Goal: Task Accomplishment & Management: Manage account settings

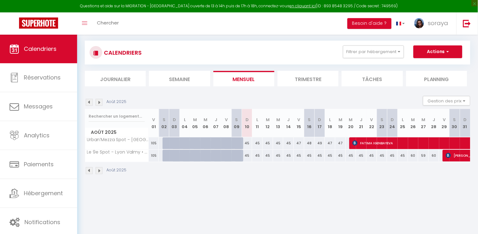
scroll to position [35, 0]
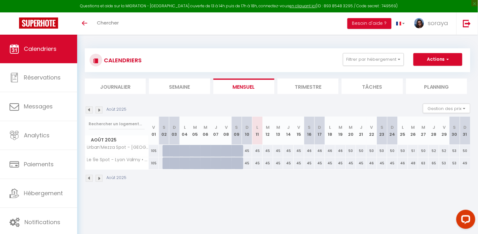
click at [100, 107] on img at bounding box center [99, 109] width 7 height 7
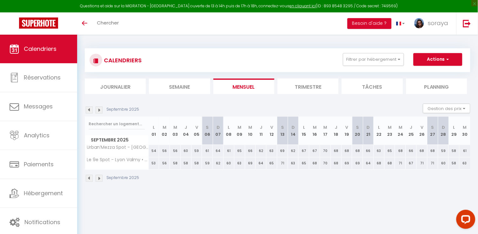
click at [86, 109] on img at bounding box center [89, 109] width 7 height 7
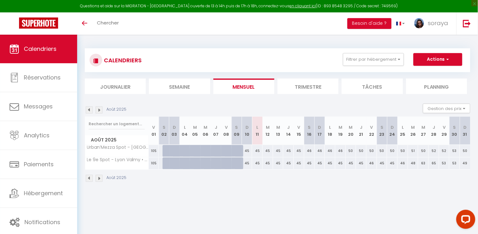
click at [407, 56] on li "Filtrer par hébergement Manissieux Studio Evasion campagnarde Harmonie végétale…" at bounding box center [373, 59] width 69 height 13
click at [399, 57] on button "Filtrer par hébergement" at bounding box center [373, 59] width 61 height 13
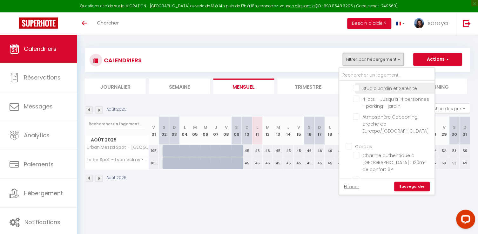
scroll to position [56, 0]
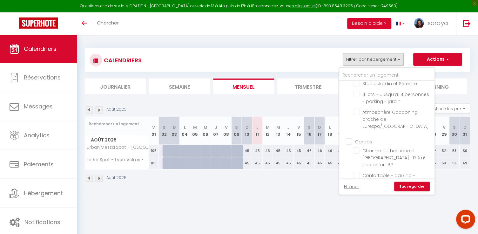
click at [349, 138] on input "Corbas" at bounding box center [393, 141] width 95 height 6
checkbox input "true"
checkbox input "false"
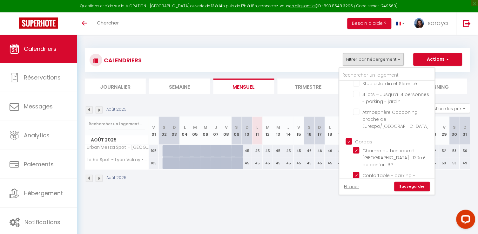
checkbox input "false"
checkbox input "true"
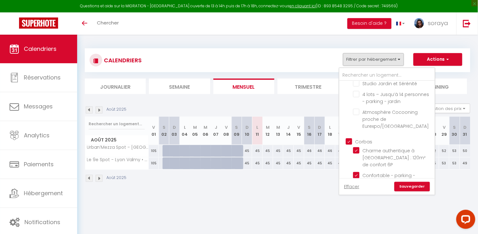
checkbox input "true"
checkbox input "false"
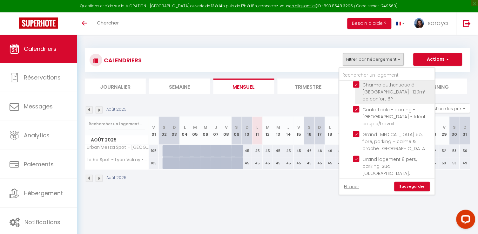
scroll to position [128, 0]
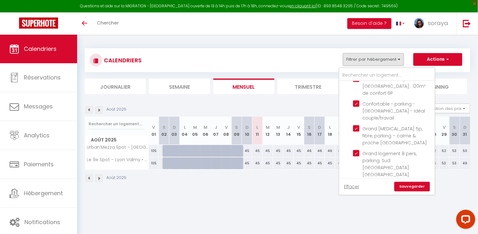
click at [350, 186] on input "Lyon9" at bounding box center [393, 189] width 95 height 6
checkbox input "false"
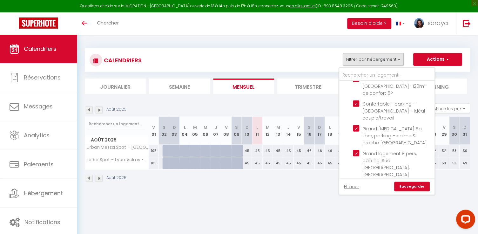
checkbox input "false"
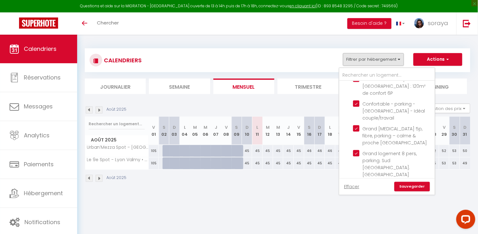
checkbox input "false"
click at [412, 186] on link "Sauvegarder" at bounding box center [413, 187] width 36 height 10
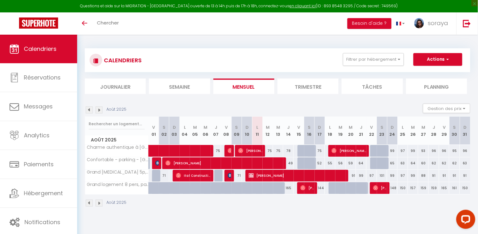
click at [258, 151] on span "Céline Lochu" at bounding box center [250, 151] width 24 height 12
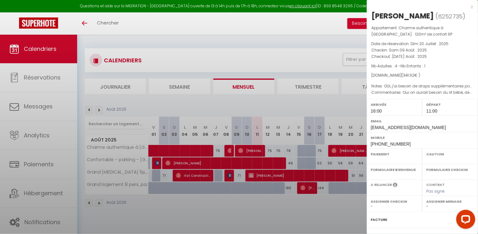
select select "OK"
select select "1"
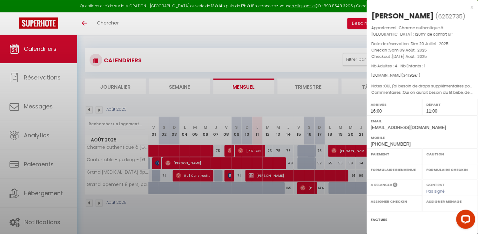
select select
select select "32751"
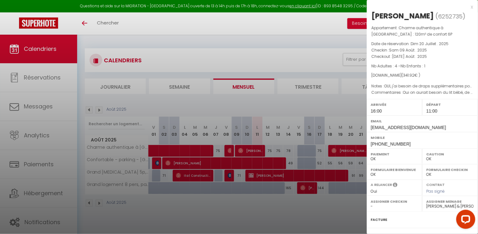
click at [270, 205] on div at bounding box center [239, 117] width 478 height 234
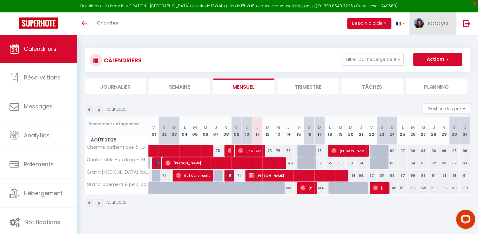
click at [445, 17] on link "soraya" at bounding box center [433, 23] width 47 height 22
click at [424, 44] on link "Paramètres" at bounding box center [431, 44] width 47 height 11
select select "28"
select select "fr"
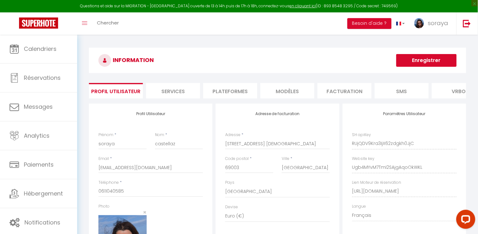
click at [238, 91] on li "Plateformes" at bounding box center [230, 91] width 54 height 16
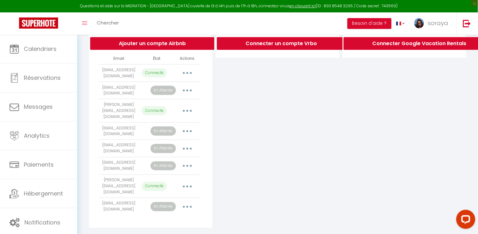
scroll to position [138, 0]
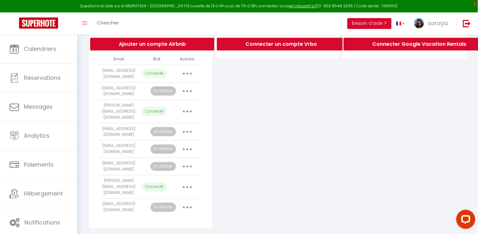
click at [185, 202] on button "button" at bounding box center [188, 207] width 18 height 10
click at [164, 228] on link "Supprimer" at bounding box center [159, 233] width 70 height 11
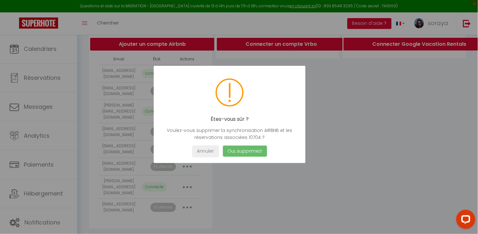
click at [242, 149] on button "Oui, supprimez!" at bounding box center [245, 151] width 44 height 11
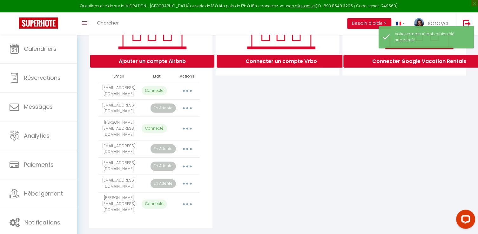
scroll to position [110, 0]
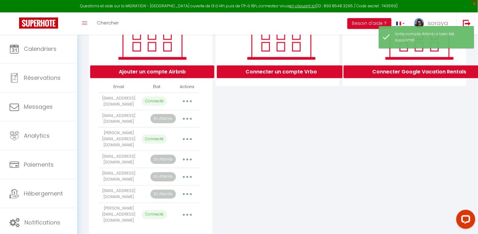
click at [200, 71] on button "Ajouter un compte Airbnb" at bounding box center [152, 71] width 124 height 13
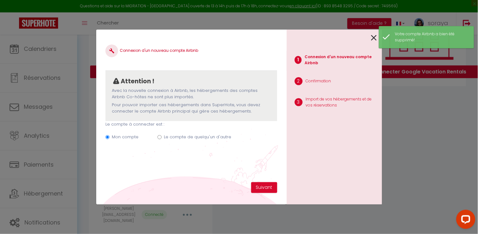
click at [193, 137] on label "Le compte de quelqu'un d'autre" at bounding box center [197, 137] width 67 height 6
click at [162, 137] on input "Le compte de quelqu'un d'autre" at bounding box center [160, 137] width 4 height 4
radio input "true"
radio input "false"
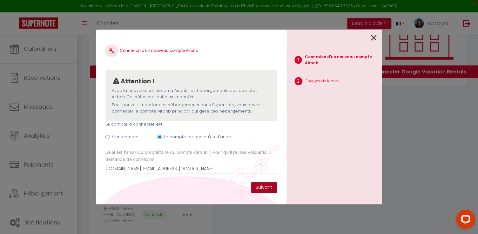
type input "[DOMAIN_NAME][EMAIL_ADDRESS][DOMAIN_NAME]"
click at [263, 185] on button "Suivant" at bounding box center [264, 187] width 26 height 11
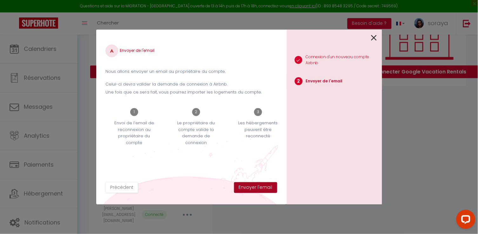
click at [263, 187] on button "Envoyer l'email" at bounding box center [255, 187] width 43 height 11
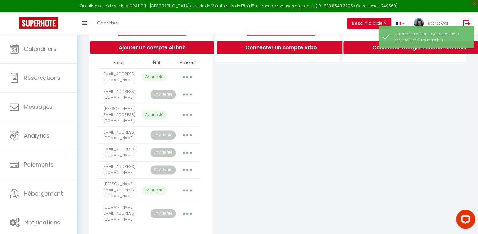
scroll to position [134, 0]
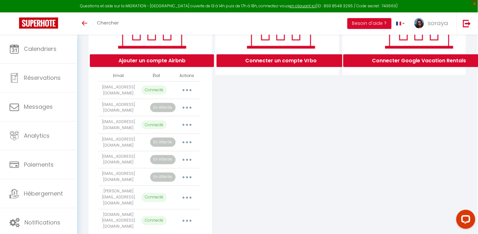
scroll to position [121, 0]
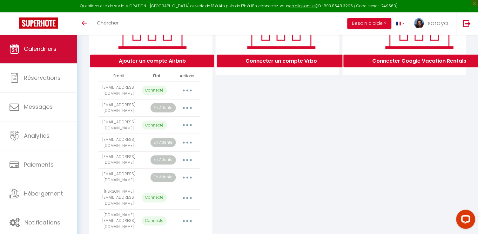
click at [54, 47] on span "Calendriers" at bounding box center [40, 49] width 33 height 8
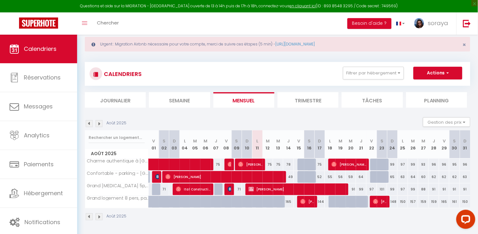
scroll to position [16, 0]
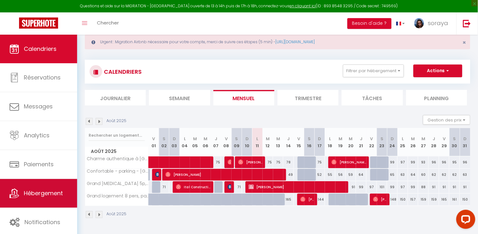
click at [38, 196] on span "Hébergement" at bounding box center [43, 193] width 39 height 8
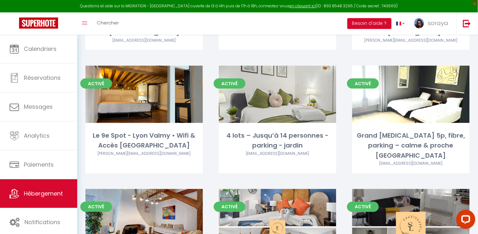
scroll to position [170, 0]
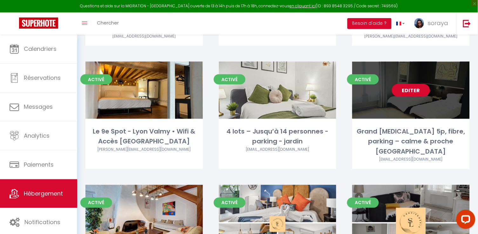
click at [410, 84] on link "Editer" at bounding box center [411, 90] width 38 height 13
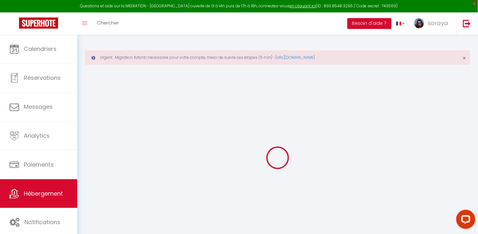
select select "16:00"
select select "23:00"
select select "11:00"
select select "15"
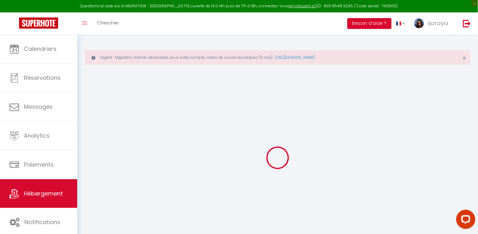
checkbox input "false"
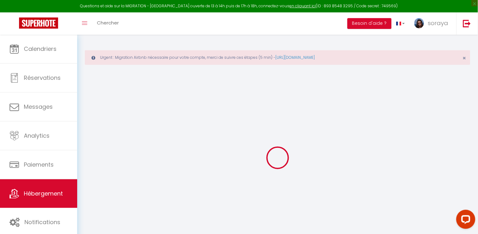
checkbox input "false"
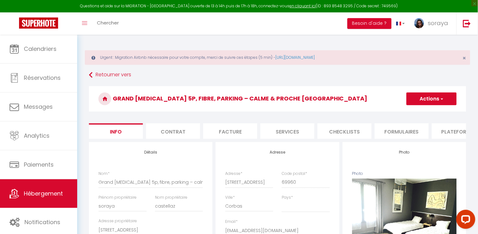
checkbox input "false"
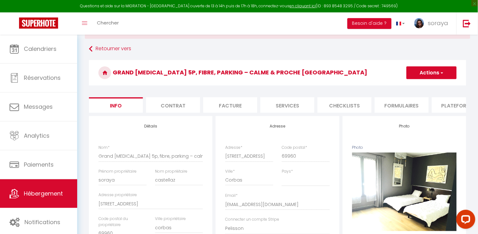
scroll to position [28, 0]
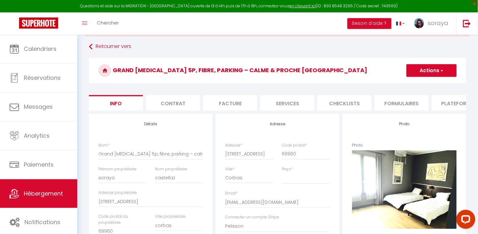
click at [457, 103] on li "Plateformes" at bounding box center [459, 103] width 54 height 16
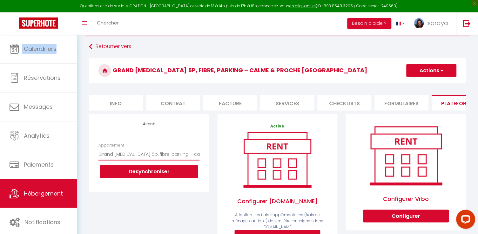
click at [151, 169] on button "Desynchroniser" at bounding box center [149, 171] width 98 height 13
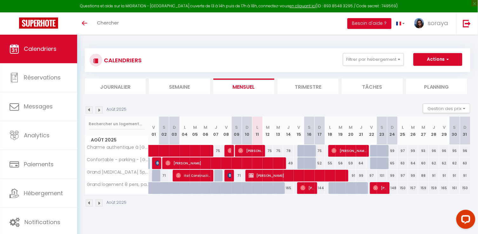
click at [98, 108] on img at bounding box center [99, 109] width 7 height 7
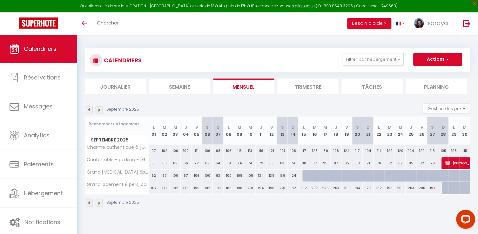
click at [98, 108] on img at bounding box center [99, 109] width 7 height 7
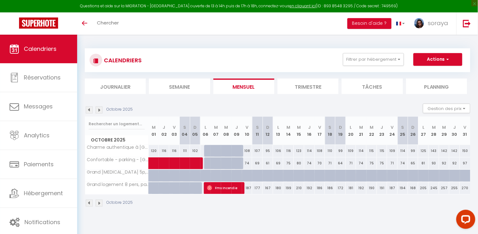
click at [98, 109] on img at bounding box center [99, 109] width 7 height 7
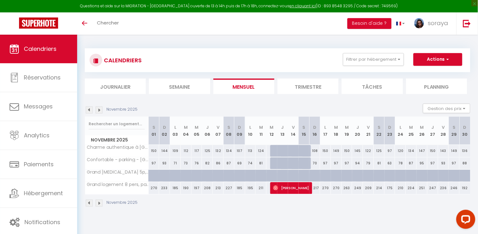
click at [98, 109] on img at bounding box center [99, 109] width 7 height 7
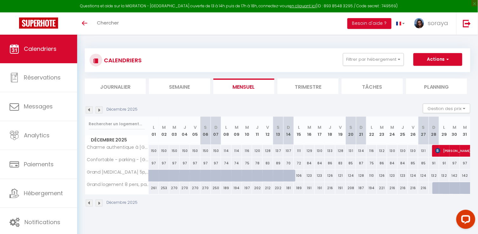
click at [98, 109] on img at bounding box center [99, 109] width 7 height 7
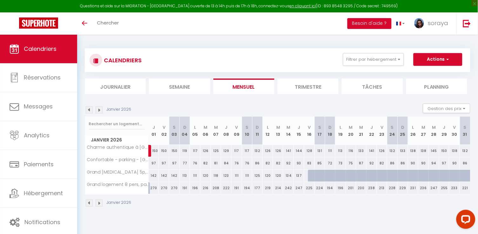
click at [98, 109] on img at bounding box center [99, 109] width 7 height 7
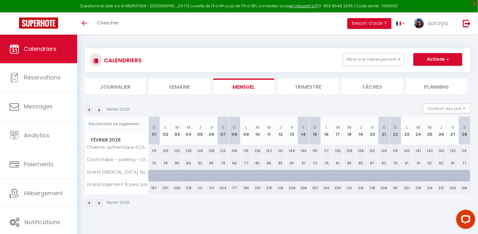
click at [90, 111] on img at bounding box center [89, 109] width 7 height 7
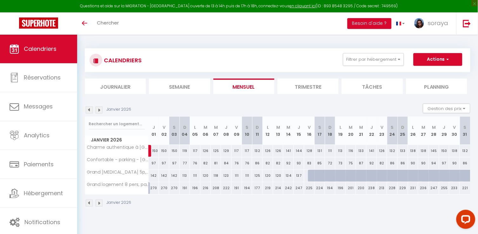
click at [90, 111] on img at bounding box center [89, 109] width 7 height 7
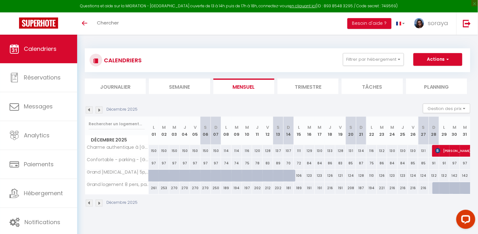
click at [90, 111] on img at bounding box center [89, 109] width 7 height 7
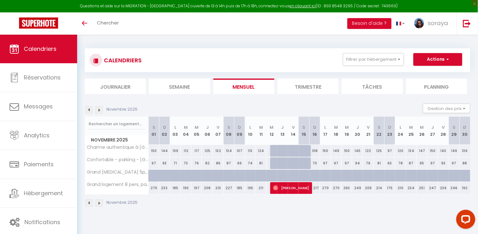
click at [90, 111] on img at bounding box center [89, 109] width 7 height 7
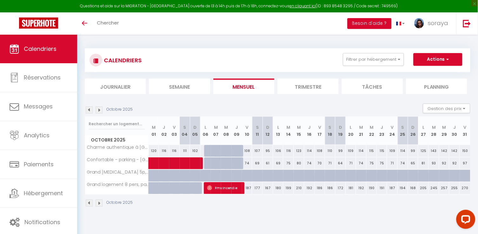
click at [90, 111] on img at bounding box center [89, 109] width 7 height 7
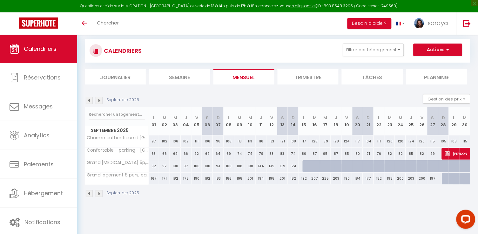
scroll to position [10, 0]
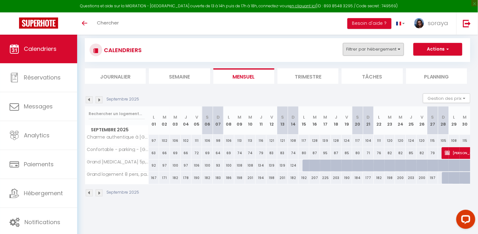
click at [364, 48] on button "Filtrer par hébergement" at bounding box center [373, 49] width 61 height 13
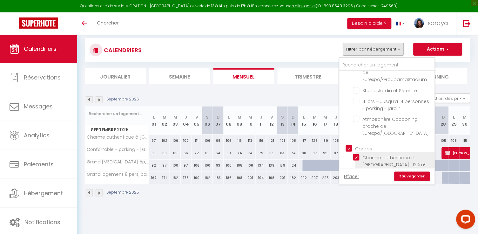
click at [358, 154] on input "Charme authentique à [GEOGRAPHIC_DATA] : 120m² de confort 6P" at bounding box center [392, 157] width 79 height 6
checkbox input "false"
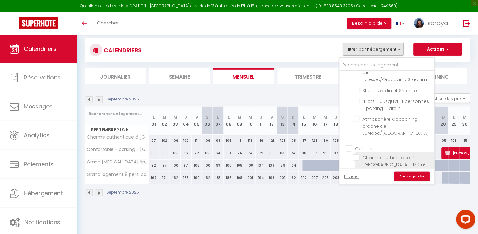
checkbox input "false"
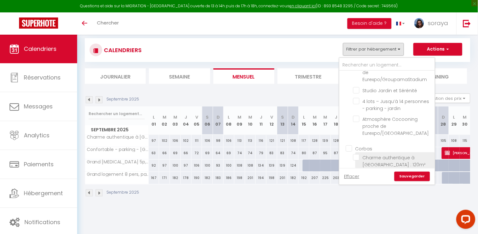
checkbox input "false"
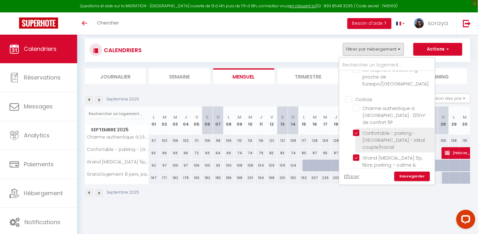
scroll to position [99, 0]
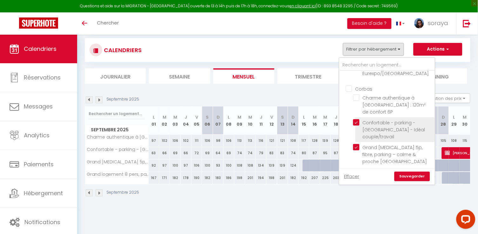
click at [361, 119] on input "Confortable - parking - [GEOGRAPHIC_DATA] - Idéal couple/travail" at bounding box center [392, 122] width 79 height 6
checkbox input "false"
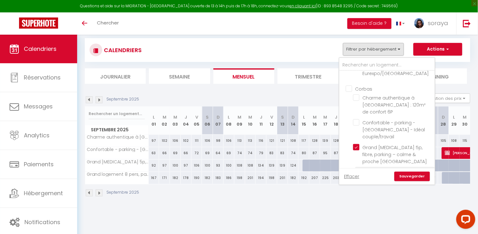
click at [357, 169] on input "Grand logement 8 pers, parking. Sud [GEOGRAPHIC_DATA]. [GEOGRAPHIC_DATA]" at bounding box center [392, 172] width 79 height 6
checkbox input "false"
click at [405, 174] on link "Sauvegarder" at bounding box center [413, 177] width 36 height 10
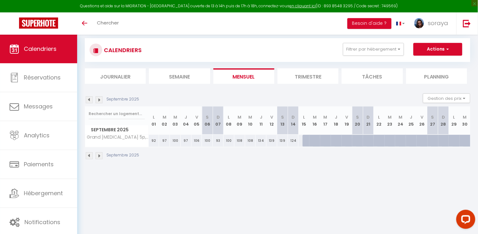
click at [320, 78] on li "Trimestre" at bounding box center [308, 76] width 61 height 16
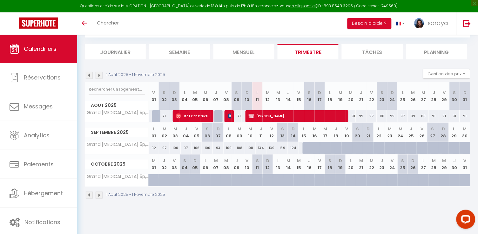
scroll to position [35, 0]
click at [100, 77] on img at bounding box center [99, 75] width 7 height 7
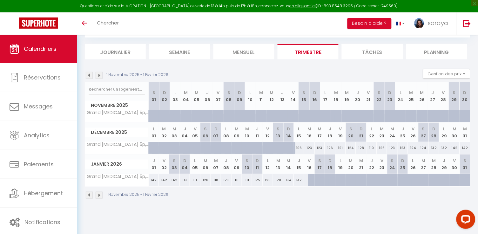
click at [100, 77] on img at bounding box center [99, 75] width 7 height 7
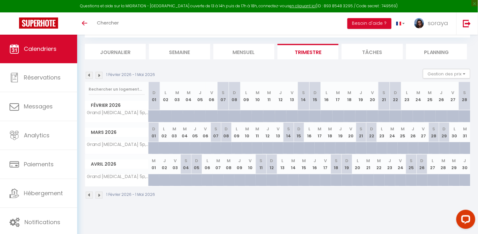
click at [100, 77] on img at bounding box center [99, 75] width 7 height 7
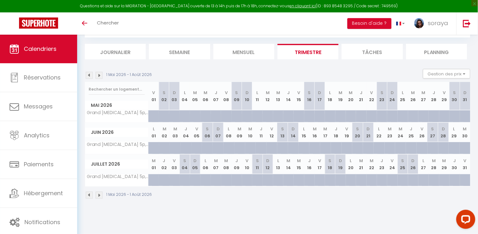
click at [90, 74] on img at bounding box center [89, 75] width 7 height 7
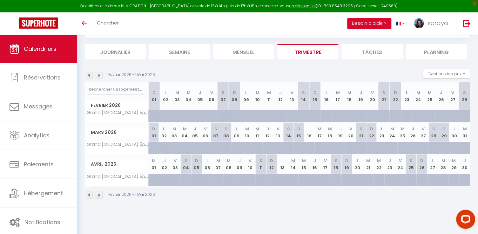
click at [90, 74] on img at bounding box center [89, 75] width 7 height 7
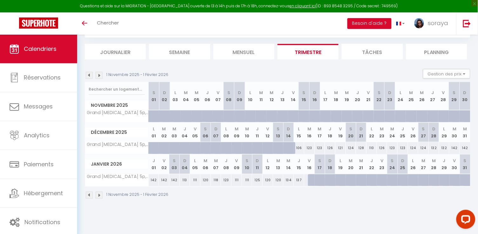
click at [90, 74] on img at bounding box center [89, 75] width 7 height 7
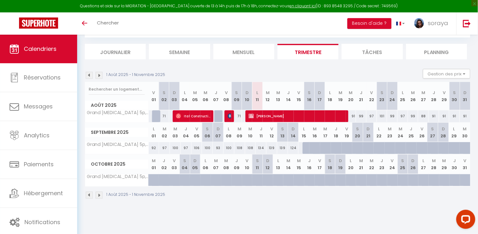
scroll to position [0, 0]
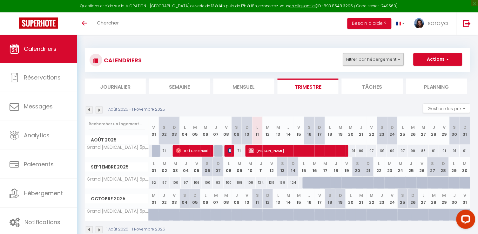
click at [401, 57] on button "Filtrer par hébergement" at bounding box center [373, 59] width 61 height 13
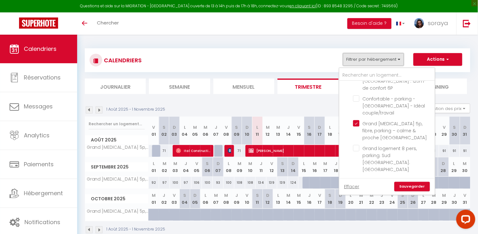
scroll to position [132, 0]
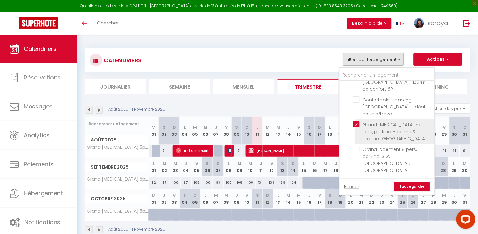
click at [360, 119] on li "Grand [MEDICAL_DATA] 5p, fibre, parking – calme & proche [GEOGRAPHIC_DATA]" at bounding box center [395, 131] width 79 height 25
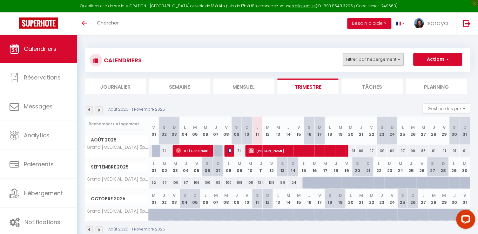
click at [371, 65] on button "Filtrer par hébergement" at bounding box center [373, 59] width 61 height 13
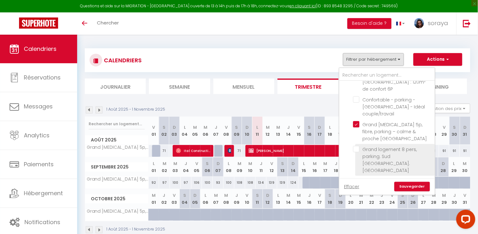
click at [359, 146] on input "Grand logement 8 pers, parking. Sud [GEOGRAPHIC_DATA]. [GEOGRAPHIC_DATA]" at bounding box center [392, 149] width 79 height 6
checkbox input "true"
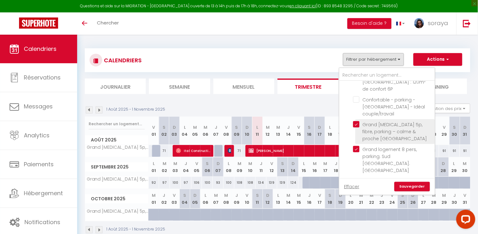
click at [357, 121] on input "Grand [MEDICAL_DATA] 5p, fibre, parking – calme & proche [GEOGRAPHIC_DATA]" at bounding box center [392, 124] width 79 height 6
checkbox input "false"
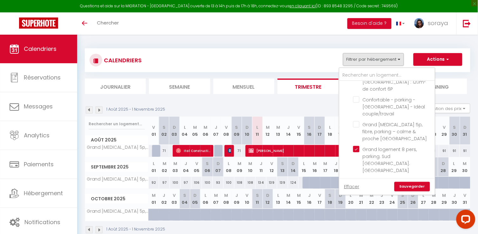
click at [408, 189] on link "Sauvegarder" at bounding box center [413, 187] width 36 height 10
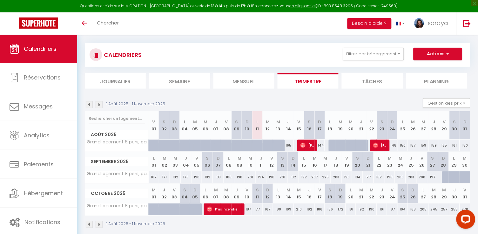
scroll to position [5, 0]
click at [99, 105] on img at bounding box center [99, 104] width 7 height 7
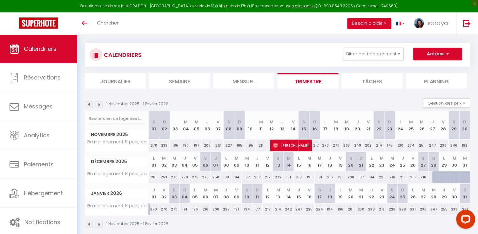
click at [99, 105] on img at bounding box center [99, 104] width 7 height 7
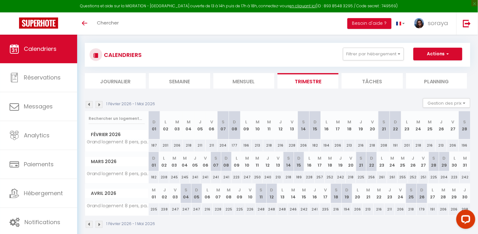
click at [99, 105] on img at bounding box center [99, 104] width 7 height 7
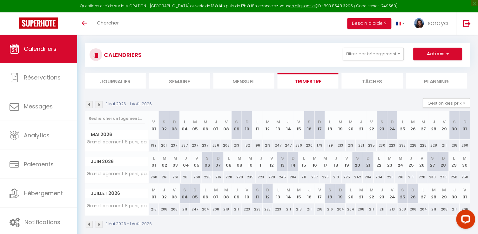
click at [89, 104] on img at bounding box center [89, 104] width 7 height 7
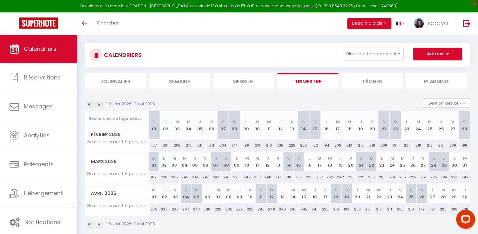
click at [89, 104] on img at bounding box center [89, 104] width 7 height 7
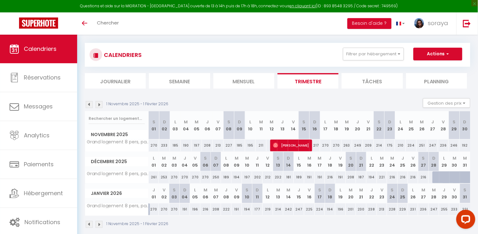
click at [89, 104] on img at bounding box center [89, 104] width 7 height 7
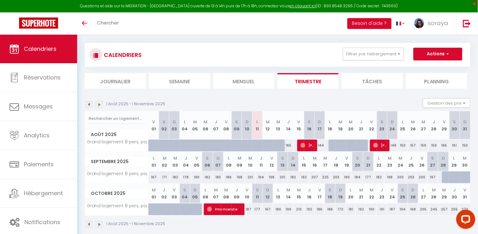
click at [308, 146] on span "[PERSON_NAME]" at bounding box center [308, 145] width 14 height 12
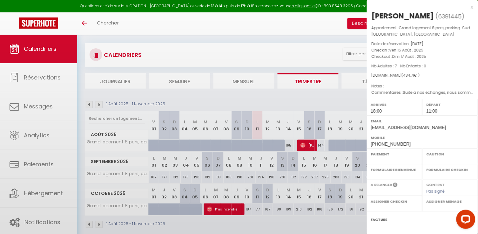
select select "OK"
select select "1"
select select "0"
select select "1"
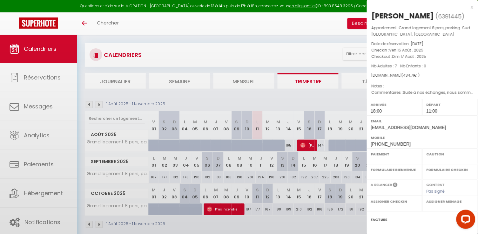
select select
select select "32751"
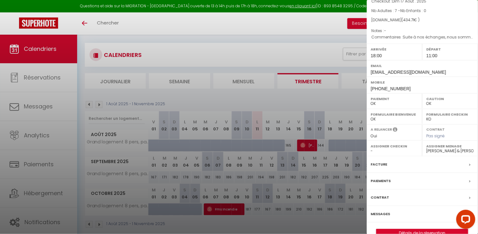
scroll to position [57, 0]
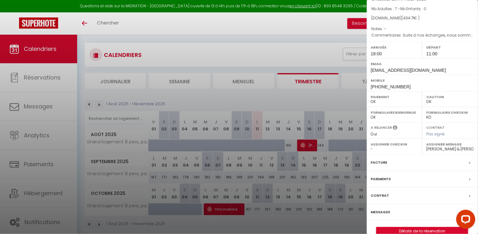
click at [352, 221] on div at bounding box center [239, 117] width 478 height 234
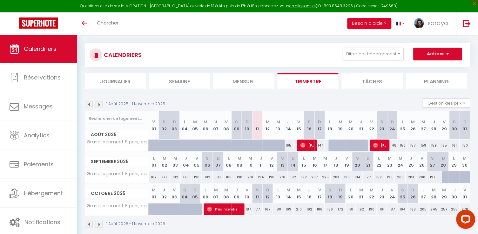
click at [306, 143] on img at bounding box center [303, 145] width 5 height 5
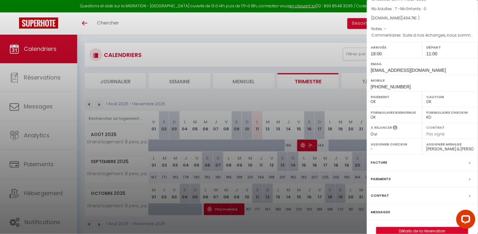
click at [352, 223] on div at bounding box center [239, 117] width 478 height 234
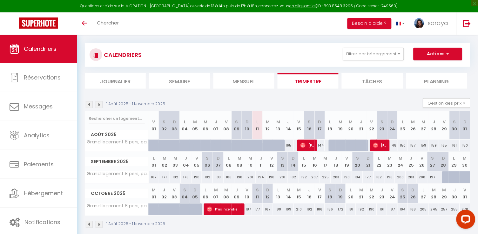
click at [309, 144] on span "[PERSON_NAME]" at bounding box center [308, 145] width 14 height 12
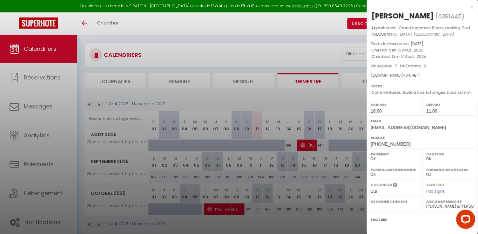
scroll to position [0, 0]
click at [336, 220] on div at bounding box center [239, 117] width 478 height 234
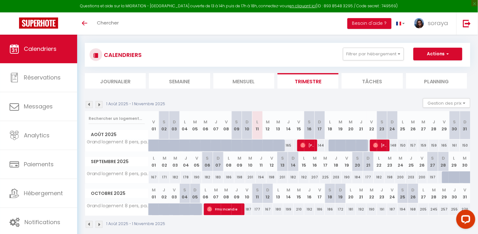
click at [381, 152] on th "L 22" at bounding box center [379, 161] width 11 height 19
click at [381, 144] on span "[PERSON_NAME]" at bounding box center [380, 145] width 14 height 12
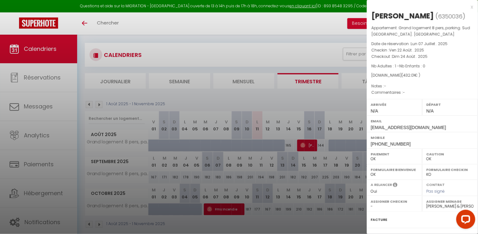
click at [285, 225] on div at bounding box center [239, 117] width 478 height 234
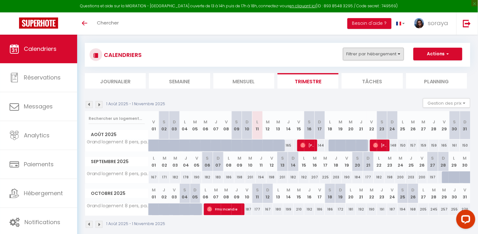
click at [390, 55] on button "Filtrer par hébergement" at bounding box center [373, 54] width 61 height 13
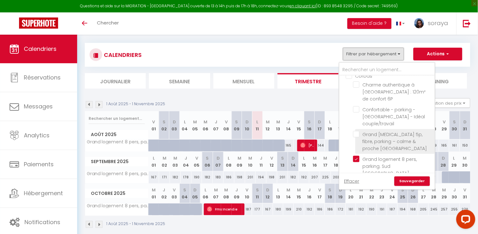
scroll to position [111, 0]
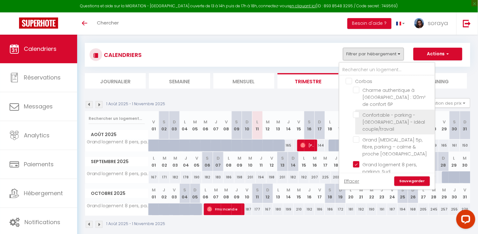
click at [357, 112] on input "Confortable - parking - [GEOGRAPHIC_DATA] - Idéal couple/travail" at bounding box center [392, 115] width 79 height 6
checkbox input "true"
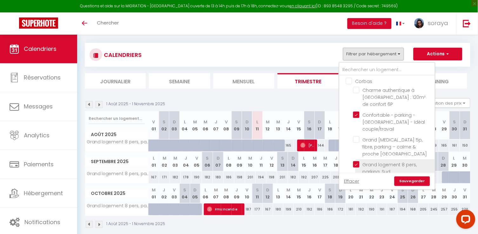
click at [360, 161] on input "Grand logement 8 pers, parking. Sud [GEOGRAPHIC_DATA]. [GEOGRAPHIC_DATA]" at bounding box center [392, 164] width 79 height 6
checkbox input "false"
click at [417, 183] on link "Sauvegarder" at bounding box center [413, 181] width 36 height 10
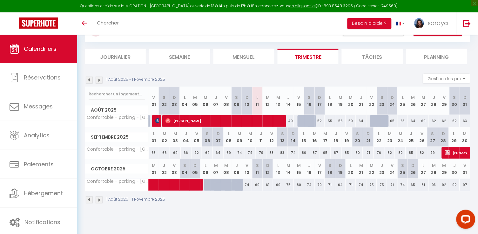
scroll to position [31, 0]
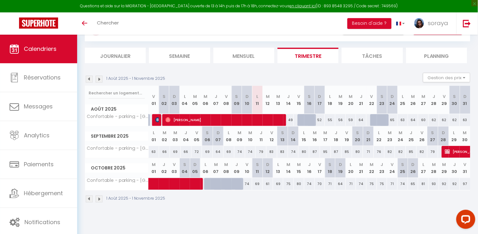
click at [99, 77] on img at bounding box center [99, 79] width 7 height 7
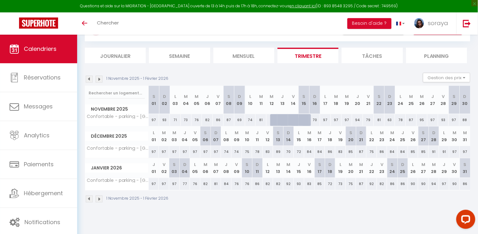
click at [100, 77] on img at bounding box center [99, 79] width 7 height 7
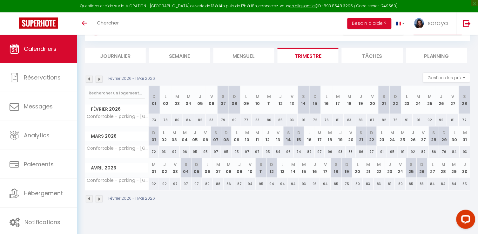
click at [90, 79] on img at bounding box center [89, 79] width 7 height 7
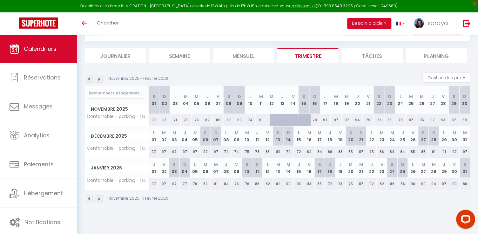
click at [90, 79] on img at bounding box center [89, 79] width 7 height 7
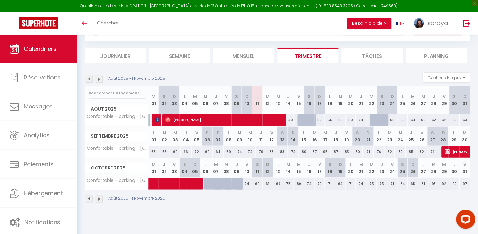
click at [180, 121] on span "[PERSON_NAME]" at bounding box center [225, 120] width 119 height 12
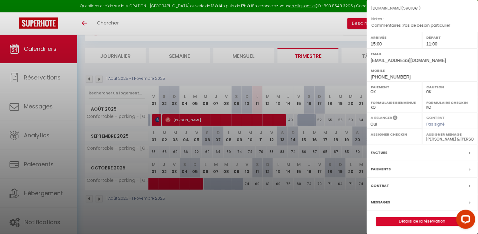
scroll to position [67, 0]
click at [387, 200] on label "Messages" at bounding box center [380, 202] width 19 height 7
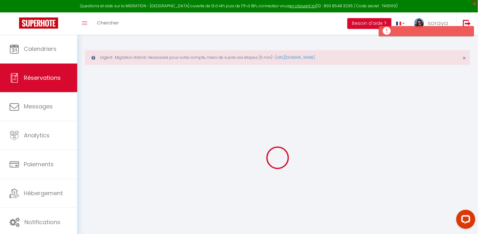
select select "all"
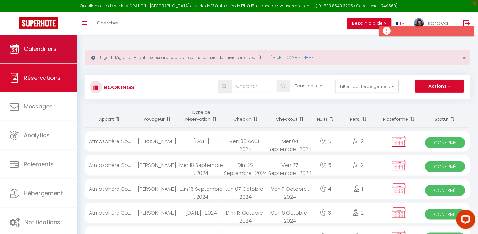
click at [53, 48] on span "Calendriers" at bounding box center [40, 49] width 33 height 8
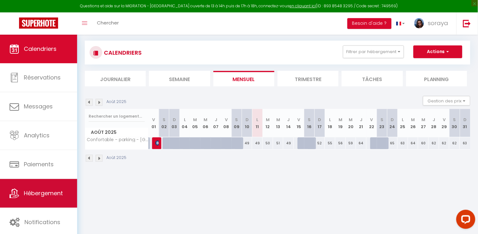
scroll to position [35, 0]
click at [62, 190] on span "Hébergement" at bounding box center [43, 193] width 39 height 8
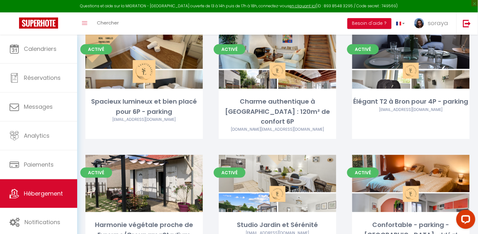
scroll to position [446, 0]
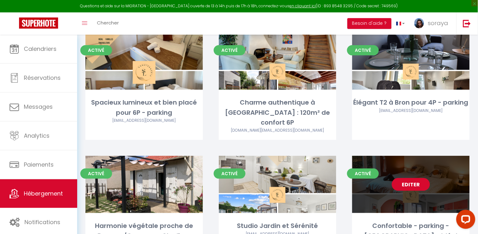
click at [407, 178] on link "Editer" at bounding box center [411, 184] width 38 height 13
select select "3"
select select "2"
select select "1"
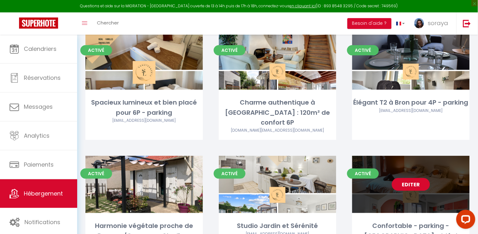
select select
select select "28"
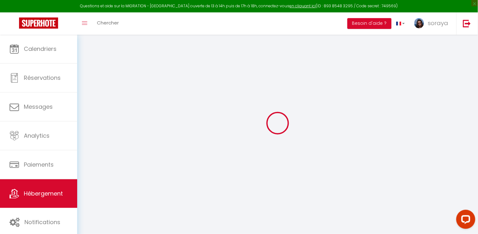
select select
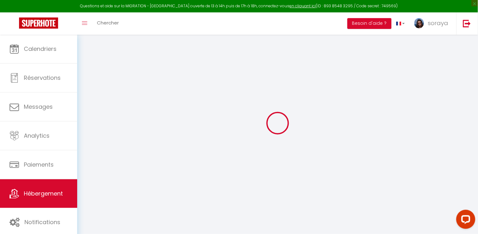
select select
checkbox input "false"
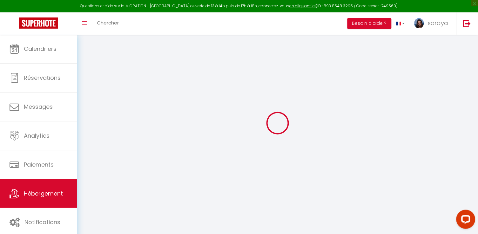
select select
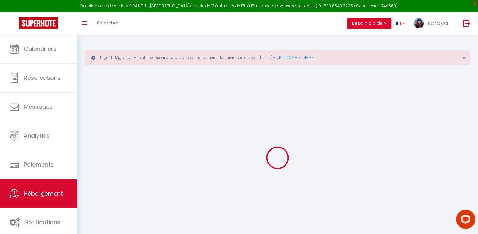
select select
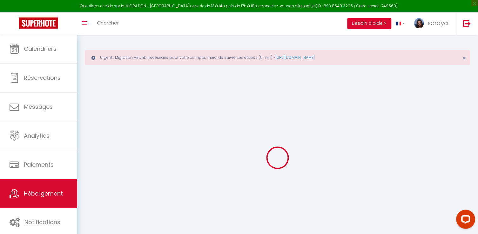
select select
checkbox input "false"
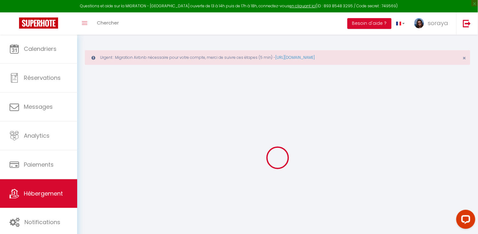
select select
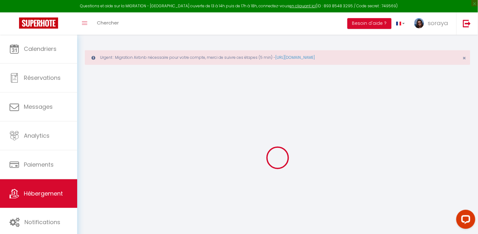
select select
checkbox input "false"
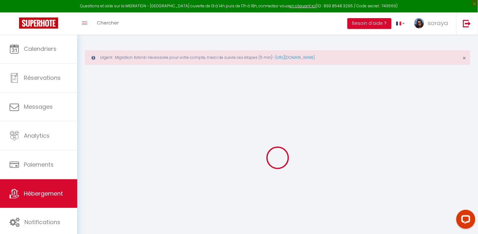
checkbox input "false"
select select
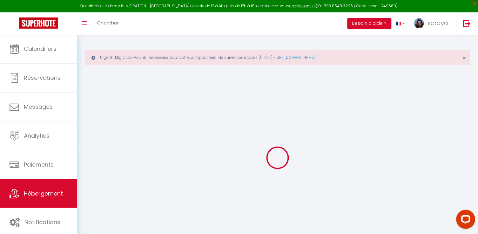
select select
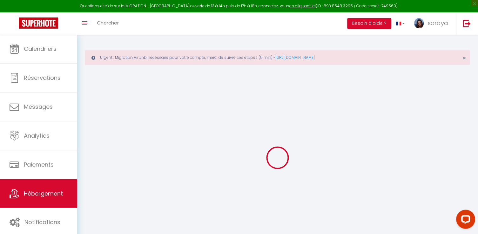
checkbox input "false"
select select
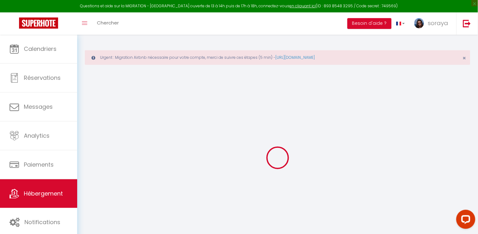
select select
type input "Confortable - parking - [GEOGRAPHIC_DATA] - Idéal couple/travail"
type input "[PERSON_NAME]"
type input "Pelisson"
type input "[EMAIL_ADDRESS][DOMAIN_NAME]"
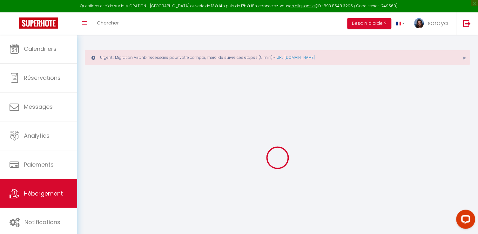
type input "69960"
type input "Corbas"
select select "2"
type input "49"
type input "39"
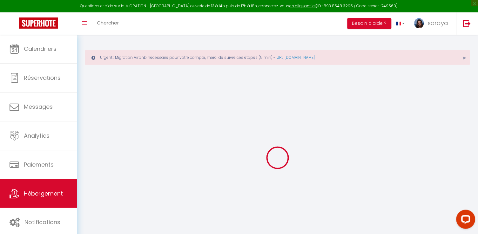
type input "5.5"
type input "5"
type input "300"
select select
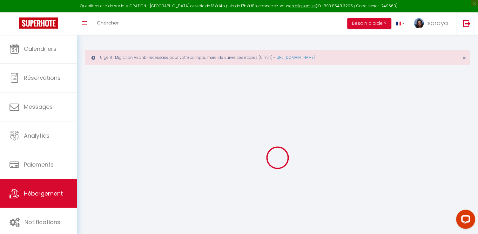
select select
type input "[STREET_ADDRESS][PERSON_NAME]"
type input "69960"
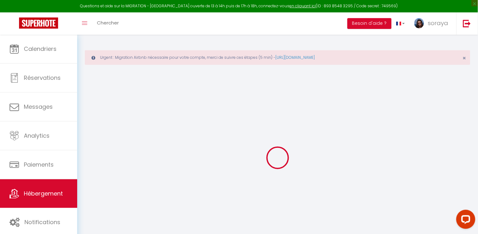
type input "Corbas"
type input "[EMAIL_ADDRESS][DOMAIN_NAME]"
select select "7960"
checkbox input "false"
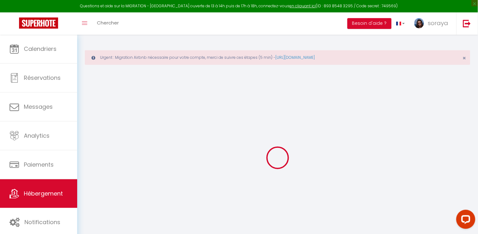
checkbox input "false"
radio input "true"
type input "23"
type input "39"
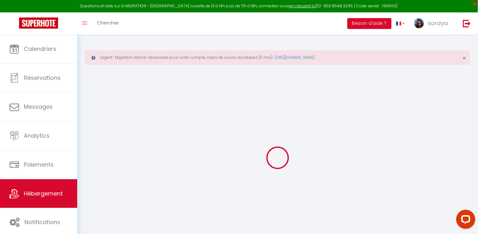
type input "0"
select select "+ 22 %"
select select "+ 34 %"
select select "+ 5 %"
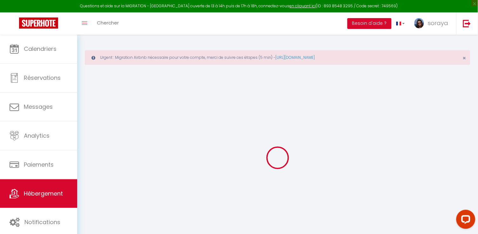
checkbox input "false"
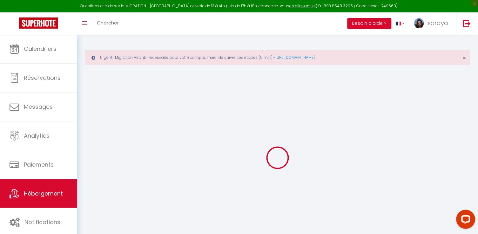
checkbox input "false"
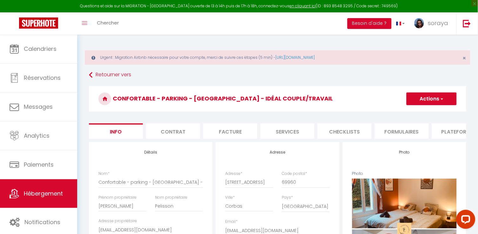
click at [446, 135] on li "Plateformes" at bounding box center [459, 131] width 54 height 16
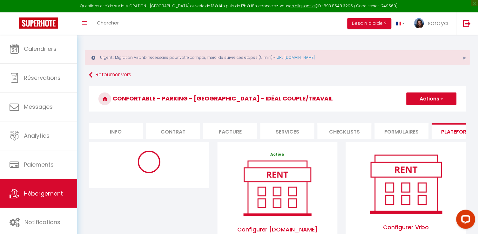
select select "11185-1309523620990321117"
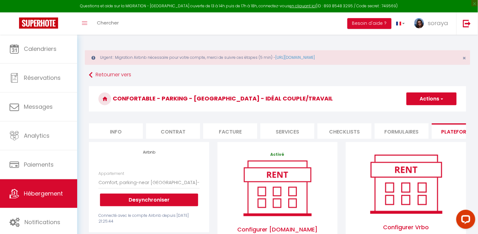
click at [428, 101] on button "Actions" at bounding box center [432, 98] width 50 height 13
click at [420, 114] on link "Enregistrer" at bounding box center [431, 113] width 50 height 8
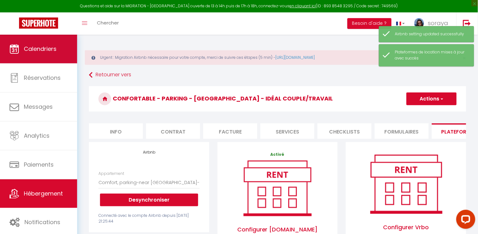
click at [35, 57] on link "Calendriers" at bounding box center [38, 49] width 77 height 29
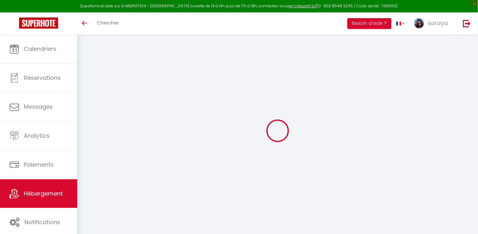
select select "+ 55 %"
select select "+ 65 %"
select select "+ 5 %"
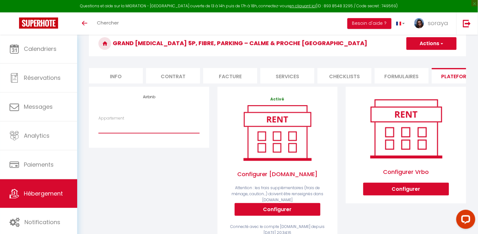
select select "11185-1472477327036837400"
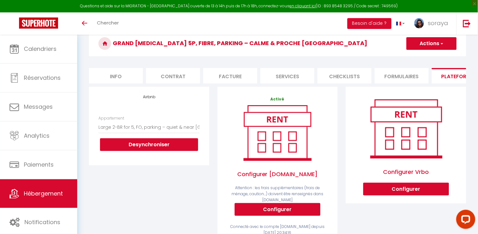
click at [419, 47] on button "Actions" at bounding box center [432, 43] width 50 height 13
click at [420, 56] on link "Enregistrer" at bounding box center [431, 57] width 50 height 8
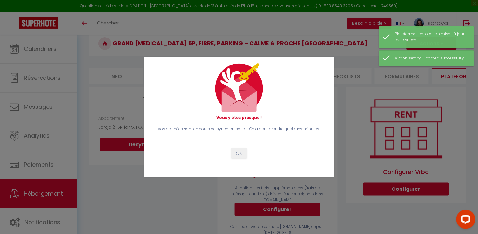
click at [240, 154] on button "OK" at bounding box center [239, 153] width 16 height 11
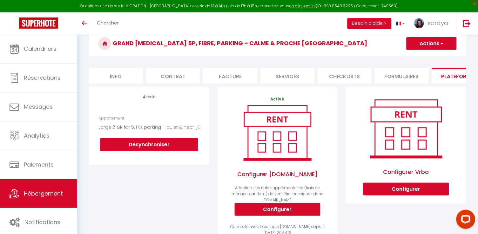
click at [66, 194] on link "Hébergement" at bounding box center [38, 193] width 77 height 29
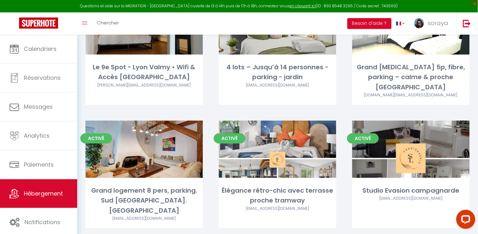
scroll to position [235, 0]
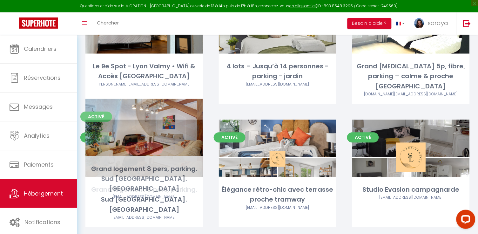
click at [158, 142] on link "Editer" at bounding box center [144, 148] width 38 height 13
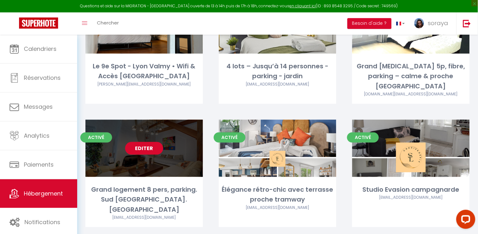
click at [149, 142] on link "Editer" at bounding box center [144, 148] width 38 height 13
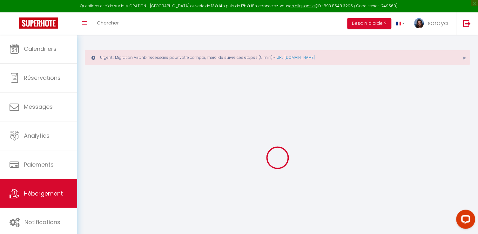
select select "+ 22 %"
select select "+ 5 %"
select select "16:00"
select select "23:00"
select select "11:00"
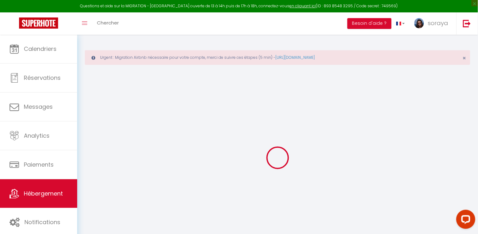
select select "15"
checkbox input "false"
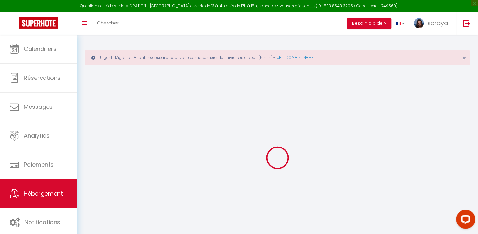
checkbox input "false"
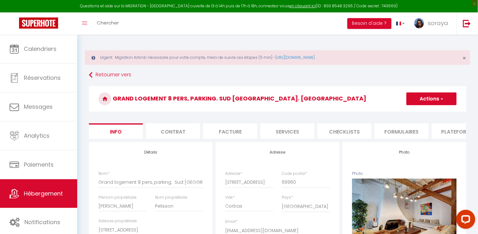
click at [441, 130] on li "Plateformes" at bounding box center [459, 131] width 54 height 16
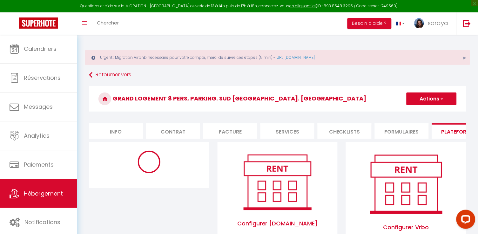
select select "4295-1429863429929232428"
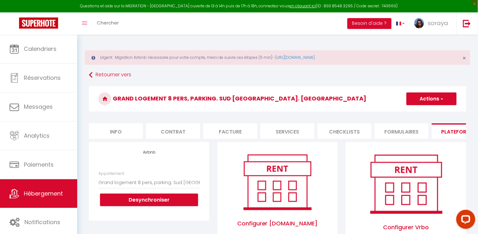
click at [131, 196] on button "Desynchroniser" at bounding box center [149, 199] width 98 height 13
click at [159, 198] on button "Desynchroniser" at bounding box center [149, 199] width 98 height 13
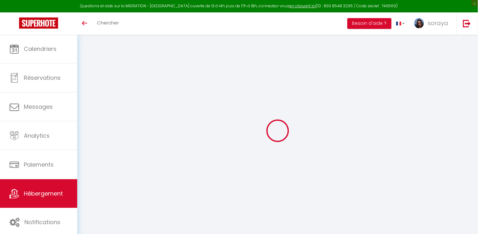
select select "+ 22 %"
select select "+ 5 %"
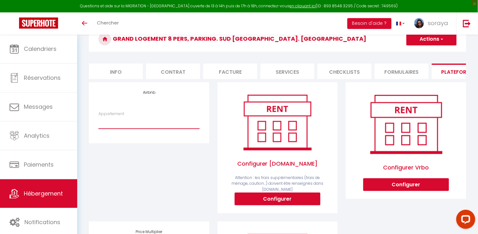
select select "11185-1429863429929232428"
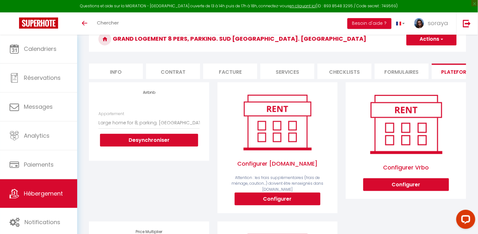
click at [429, 42] on button "Actions" at bounding box center [432, 39] width 50 height 13
click at [422, 51] on link "Enregistrer" at bounding box center [431, 53] width 50 height 8
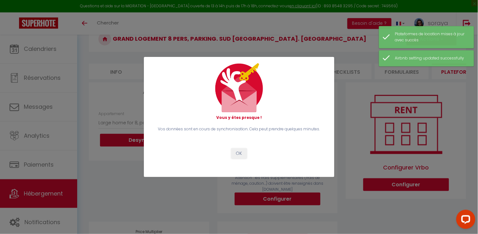
click at [238, 152] on button "OK" at bounding box center [239, 153] width 16 height 11
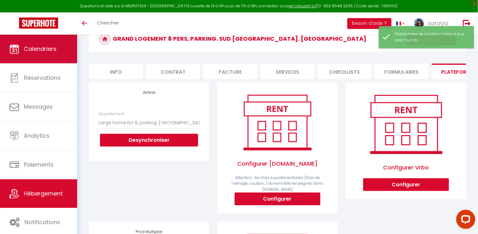
click at [30, 48] on span "Calendriers" at bounding box center [40, 49] width 33 height 8
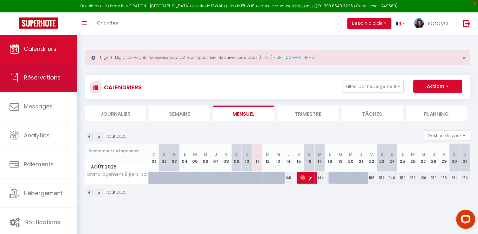
click at [43, 73] on span "Réservations" at bounding box center [42, 77] width 37 height 8
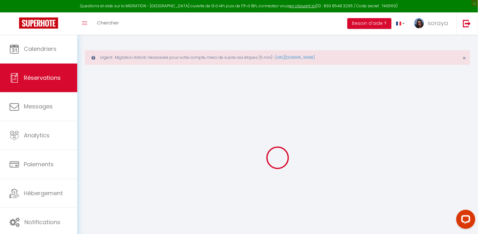
select select "all"
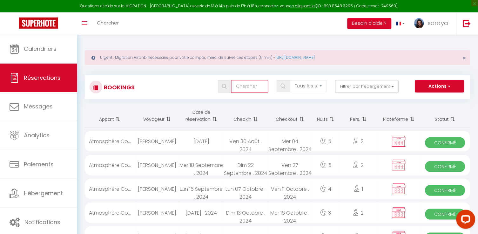
click at [250, 84] on input "text" at bounding box center [249, 86] width 37 height 13
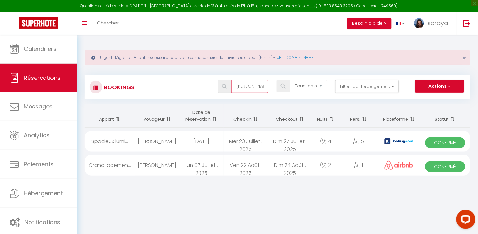
type input "Danielle"
click at [139, 165] on div "[PERSON_NAME]" at bounding box center [157, 165] width 44 height 21
select select "OK"
select select "0"
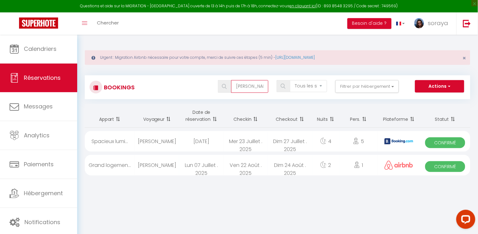
select select "0"
select select "1"
select select
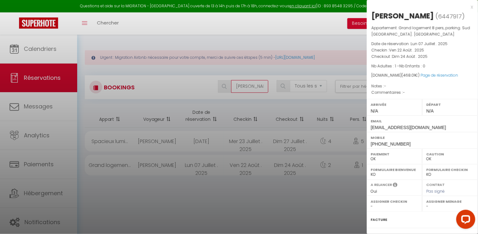
select select "32751"
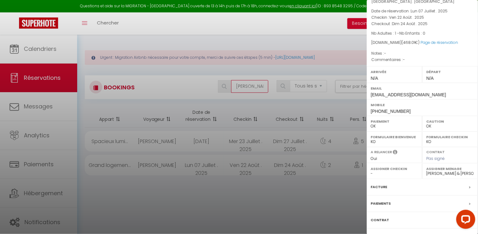
scroll to position [37, 0]
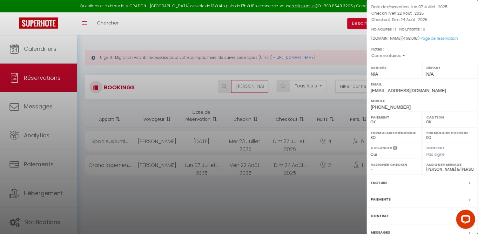
type input "Danielle"
click at [382, 229] on label "Messages" at bounding box center [380, 232] width 19 height 7
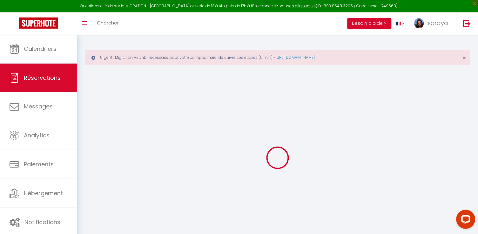
select select
checkbox input "false"
select select
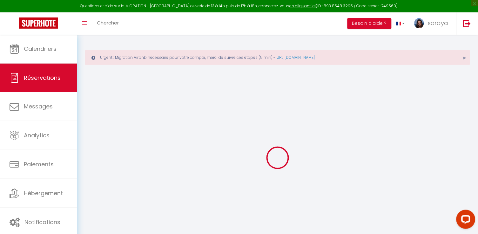
select select
checkbox input "false"
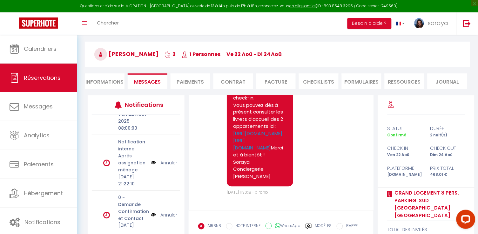
scroll to position [52, 0]
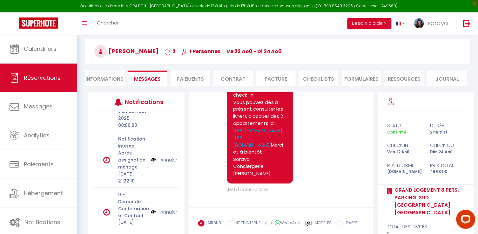
click at [168, 208] on link "Annuler" at bounding box center [169, 211] width 17 height 7
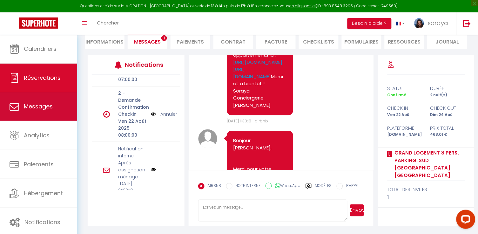
scroll to position [89, 0]
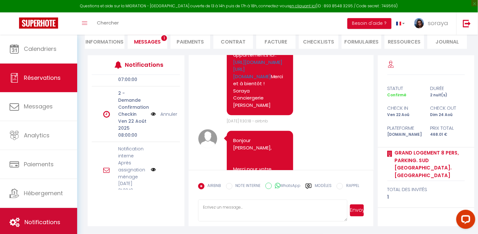
click at [37, 219] on span "Notifications" at bounding box center [42, 222] width 36 height 8
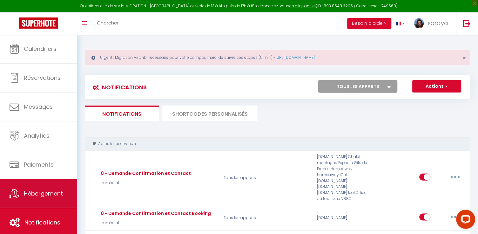
click at [39, 196] on span "Hébergement" at bounding box center [43, 193] width 39 height 8
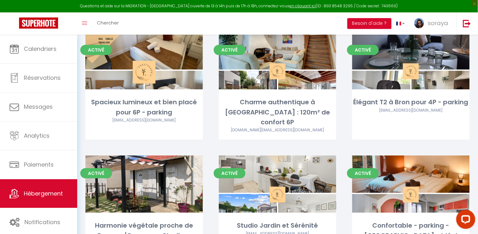
scroll to position [446, 0]
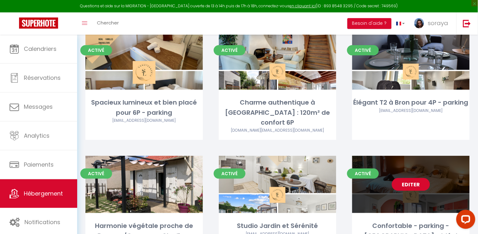
click at [419, 178] on link "Editer" at bounding box center [411, 184] width 38 height 13
select select "3"
select select "2"
select select "1"
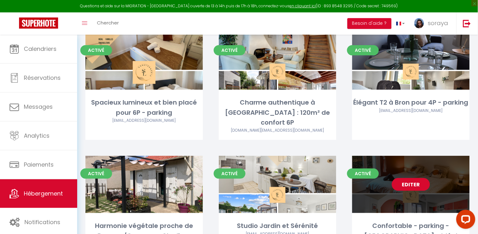
select select
select select "28"
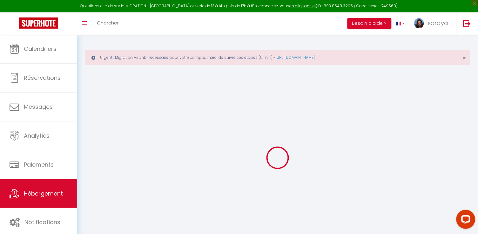
select select
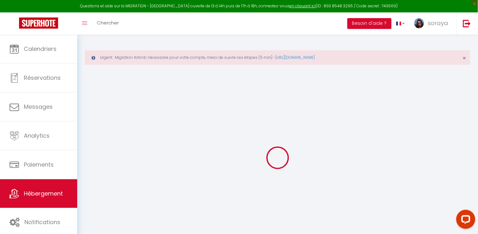
select select
checkbox input "false"
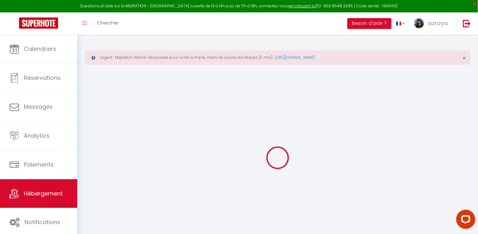
select select
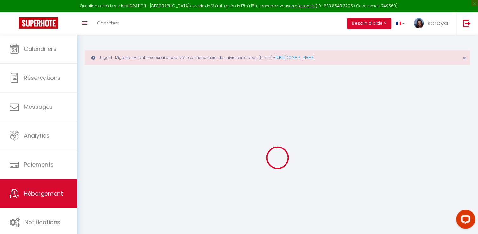
select select
checkbox input "false"
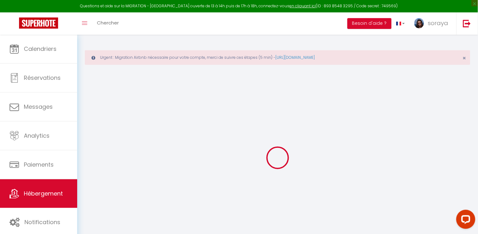
checkbox input "false"
select select
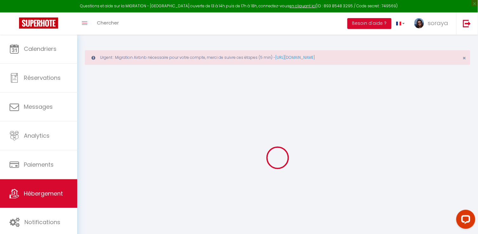
select select
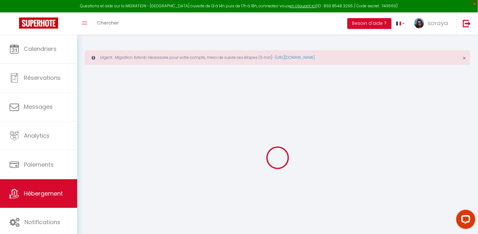
checkbox input "false"
select select
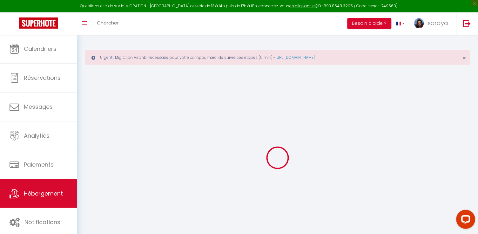
select select
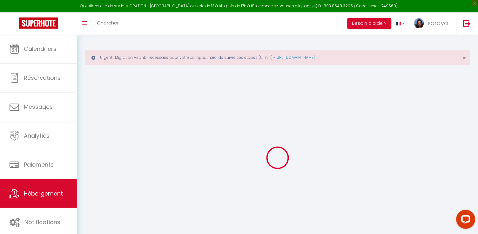
select select
checkbox input "false"
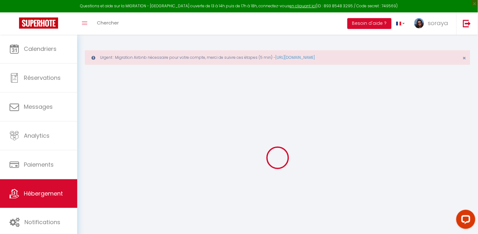
checkbox input "false"
select select
type input "Confortable - parking - [GEOGRAPHIC_DATA] - Idéal couple/travail"
type input "[PERSON_NAME]"
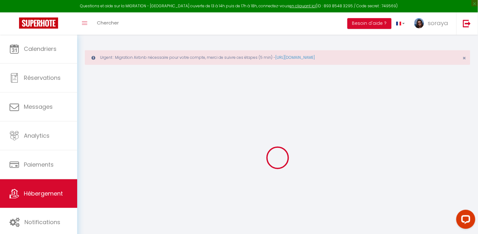
type input "Pelisson"
type input "[EMAIL_ADDRESS][DOMAIN_NAME]"
type input "69960"
type input "Corbas"
select select "2"
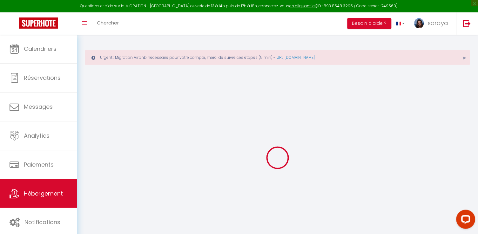
type input "49"
type input "39"
type input "5.5"
type input "5"
type input "300"
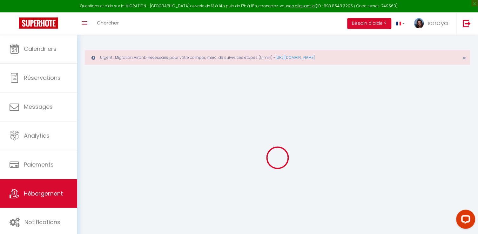
select select
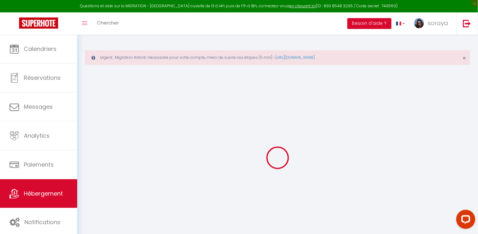
type input "[STREET_ADDRESS][PERSON_NAME]"
type input "69960"
type input "Corbas"
type input "[EMAIL_ADDRESS][DOMAIN_NAME]"
select select "7960"
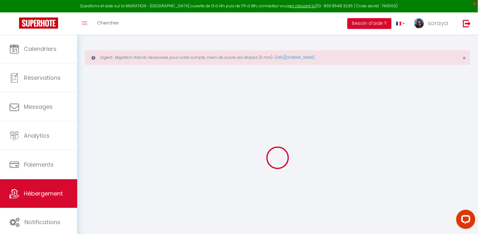
checkbox input "false"
radio input "true"
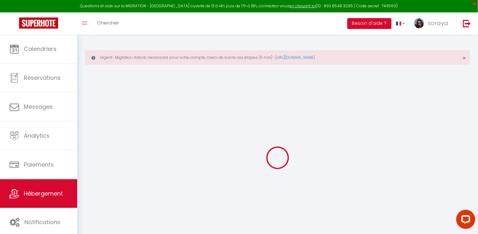
type input "23"
type input "39"
type input "0"
select select "+ 22 %"
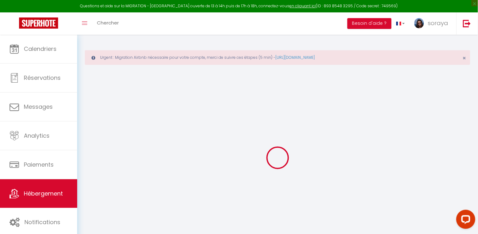
select select "+ 34 %"
select select "+ 5 %"
checkbox input "false"
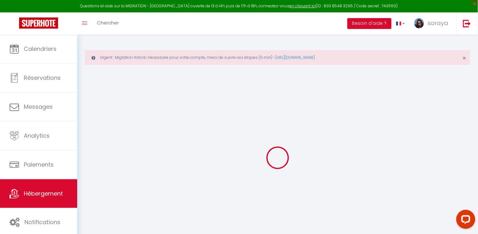
checkbox input "false"
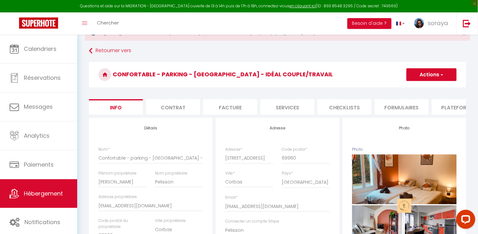
scroll to position [25, 0]
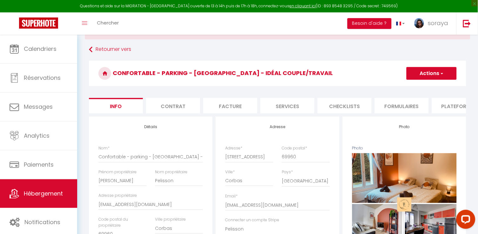
click at [453, 108] on li "Plateformes" at bounding box center [459, 106] width 54 height 16
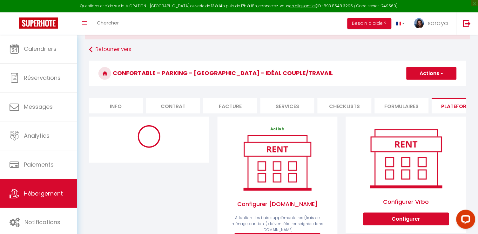
select select "4295-1309523620990321117"
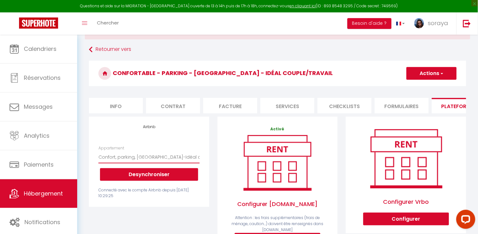
click at [131, 173] on button "Desynchroniser" at bounding box center [149, 174] width 98 height 13
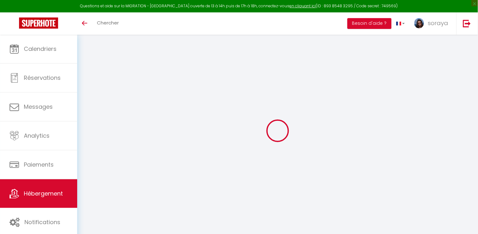
scroll to position [25, 0]
select select "+ 22 %"
select select "+ 34 %"
select select "+ 5 %"
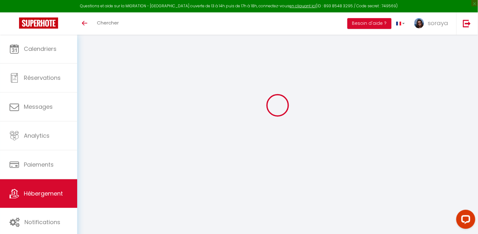
scroll to position [0, 0]
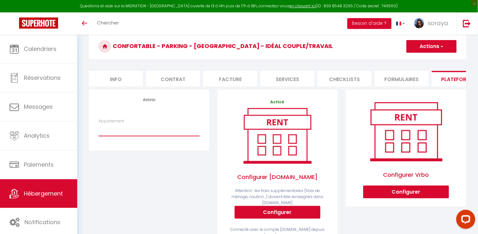
select select "11185-1309523620990321117"
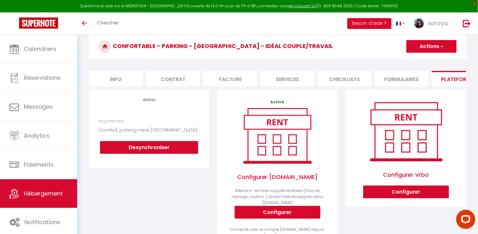
click at [160, 149] on button "Desynchroniser" at bounding box center [149, 147] width 98 height 13
click at [429, 47] on button "Actions" at bounding box center [432, 46] width 50 height 13
click at [423, 59] on link "Enregistrer" at bounding box center [431, 60] width 50 height 8
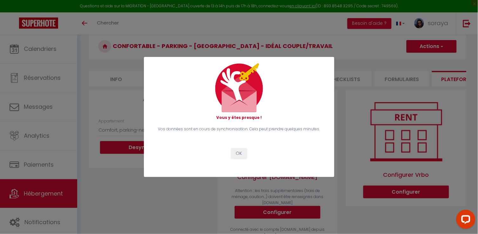
click at [238, 157] on button "OK" at bounding box center [239, 153] width 16 height 11
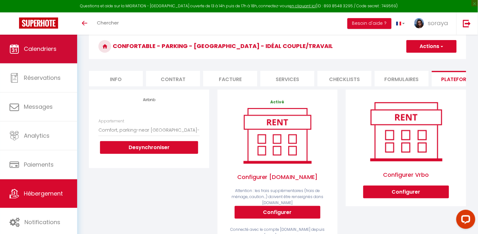
click at [61, 55] on link "Calendriers" at bounding box center [38, 49] width 77 height 29
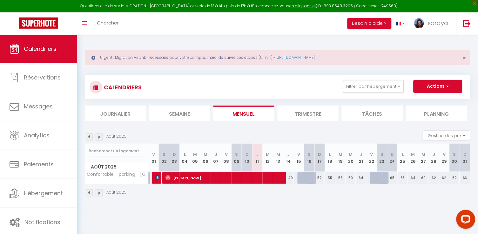
click at [428, 89] on button "Actions" at bounding box center [438, 86] width 49 height 13
click at [331, 179] on div "55" at bounding box center [330, 178] width 10 height 12
checkbox input "false"
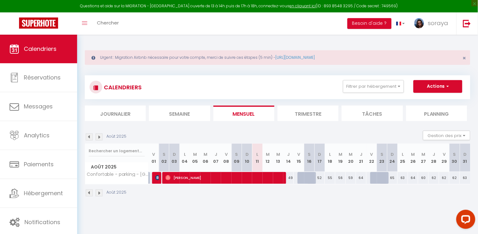
checkbox input "false"
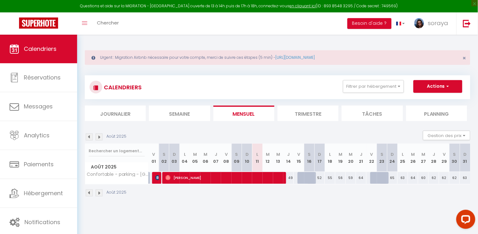
checkbox input "false"
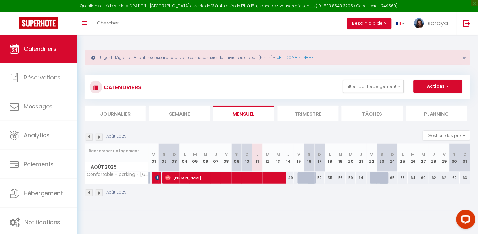
checkbox input "false"
type input "55"
type input "Lun 18 Août 2025"
type input "[DATE] Août 2025"
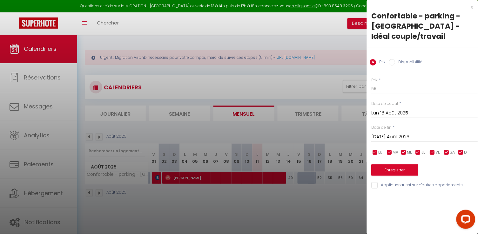
click at [312, 94] on div at bounding box center [239, 117] width 478 height 234
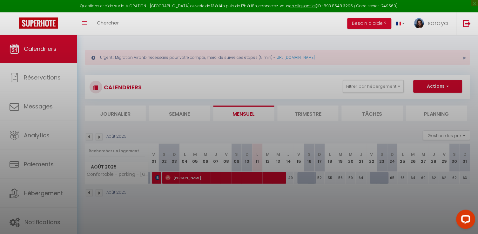
checkbox input "false"
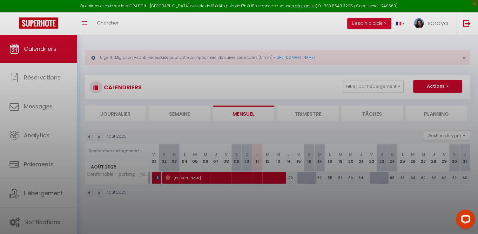
checkbox input "false"
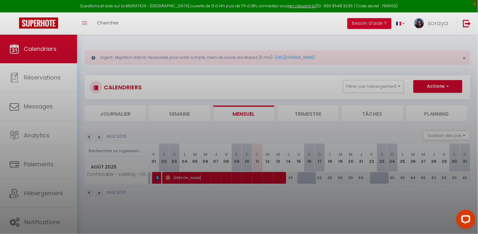
checkbox input "false"
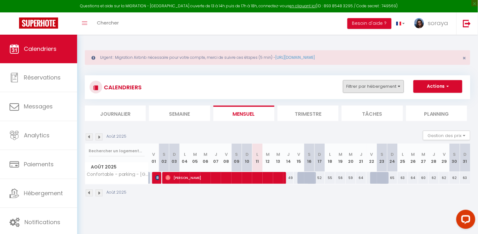
click at [355, 88] on button "Filtrer par hébergement" at bounding box center [373, 86] width 61 height 13
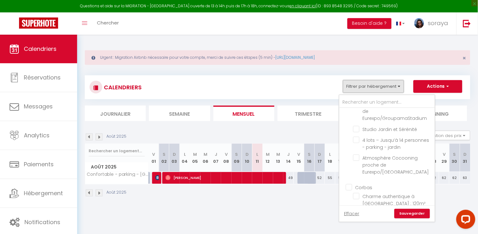
scroll to position [41, 0]
click at [349, 180] on input "Corbas" at bounding box center [393, 183] width 95 height 6
checkbox input "true"
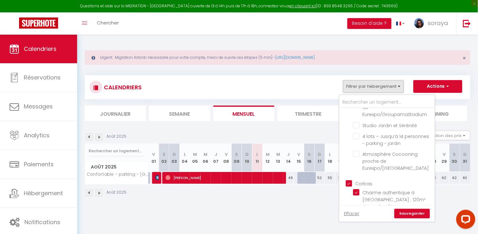
checkbox input "false"
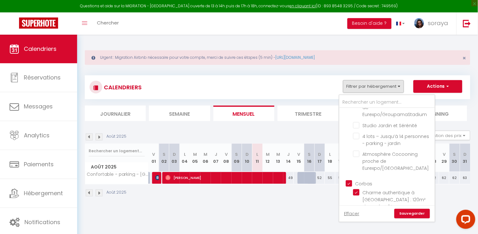
checkbox input "true"
checkbox input "false"
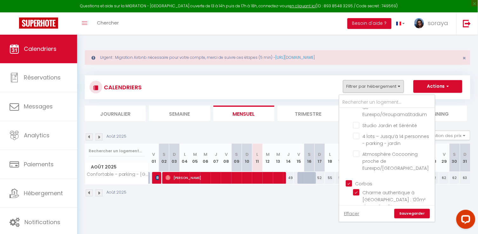
checkbox input "false"
click at [406, 213] on link "Sauvegarder" at bounding box center [413, 214] width 36 height 10
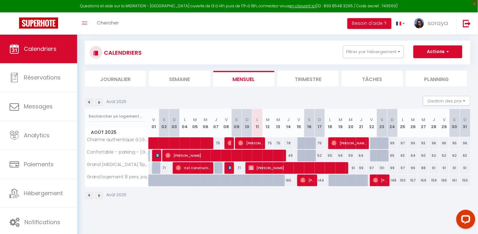
scroll to position [35, 0]
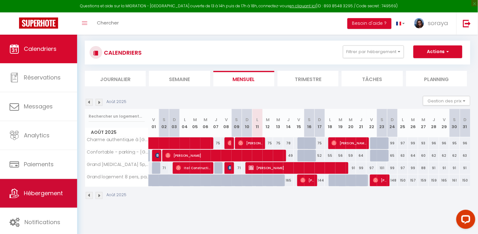
click at [45, 196] on span "Hébergement" at bounding box center [43, 193] width 39 height 8
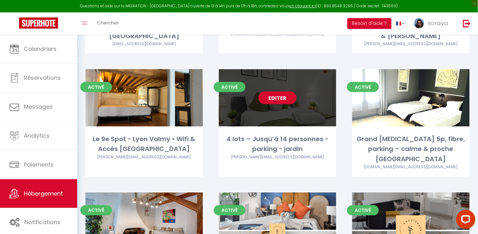
scroll to position [167, 0]
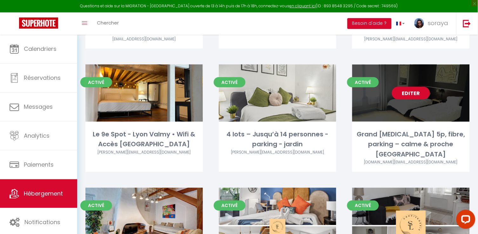
click at [407, 87] on link "Editer" at bounding box center [411, 93] width 38 height 13
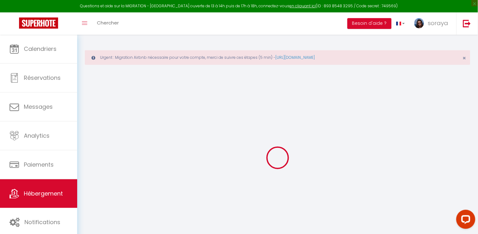
select select
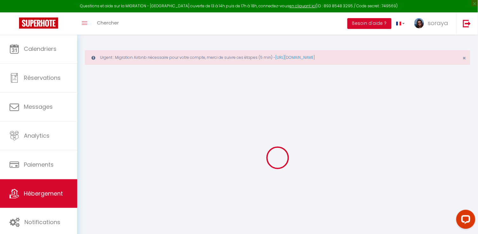
select select
checkbox input "false"
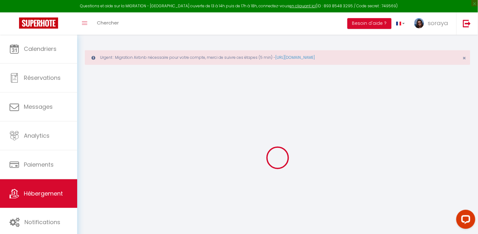
select select
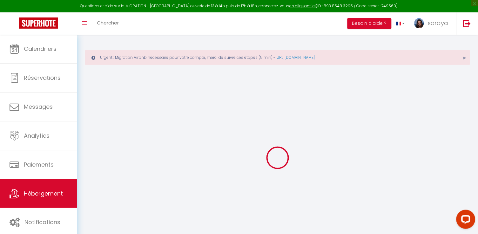
select select
checkbox input "false"
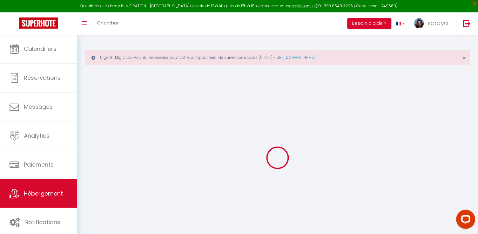
checkbox input "false"
select select
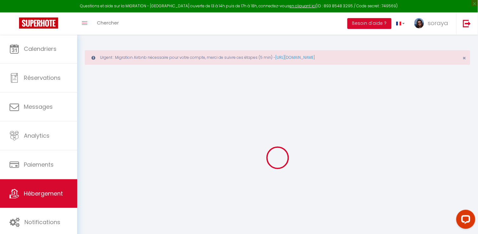
select select
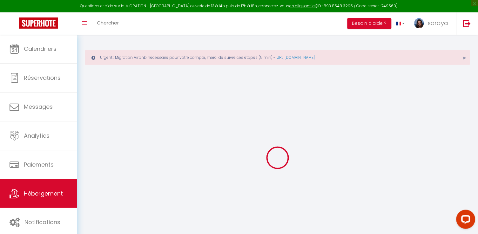
checkbox input "false"
select select
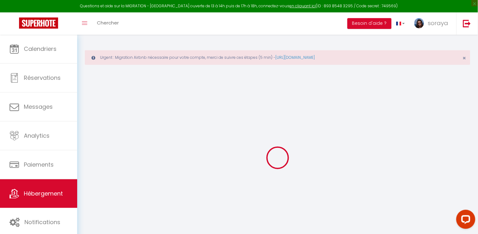
select select
type input "Grand [MEDICAL_DATA] 5p, fibre, parking – calme & proche [GEOGRAPHIC_DATA]"
type input "soraya"
type input "castellaz"
type input "79 route de lyon"
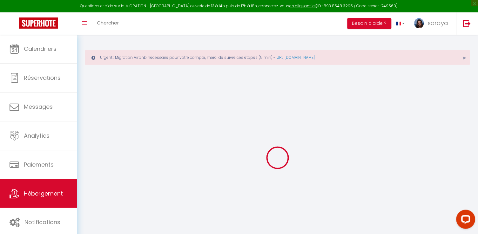
type input "69960"
type input "corbas"
select select "5"
select select "2"
type input "71"
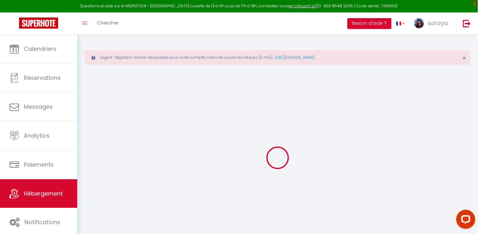
type input "20"
type input "59"
type input "5.5"
type input "5"
type input "300"
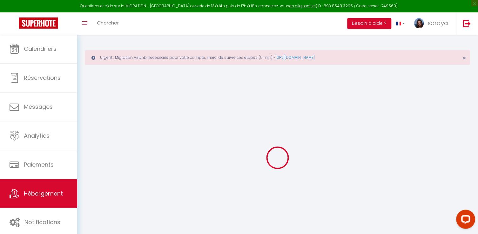
select select
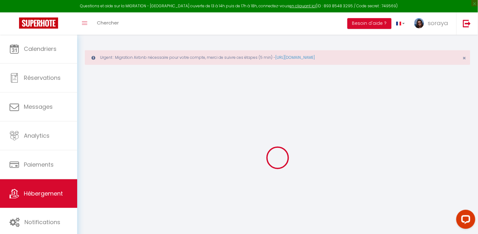
type input "79 route de lyon"
type input "69960"
type input "Corbas"
type input "[EMAIL_ADDRESS][DOMAIN_NAME]"
select select "7960"
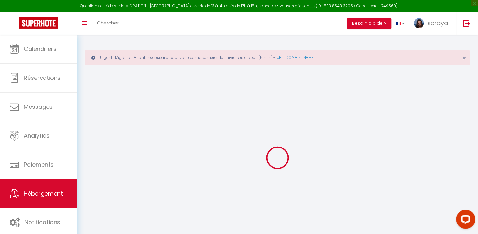
checkbox input "false"
radio input "true"
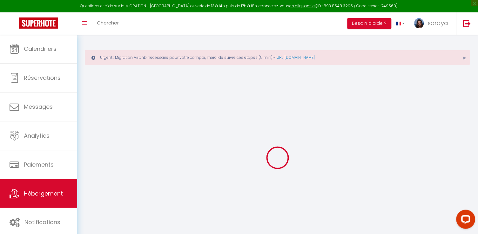
type input "22"
type input "59"
type input "0"
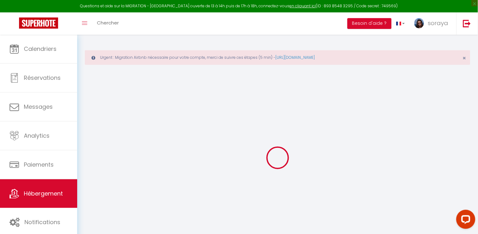
checkbox input "false"
select select "16:00"
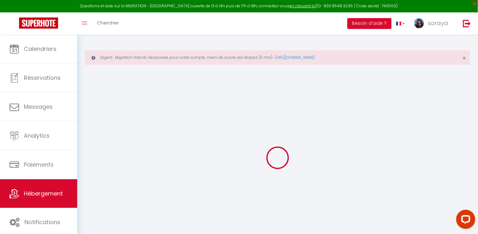
select select "23:00"
select select "11:00"
select select "15"
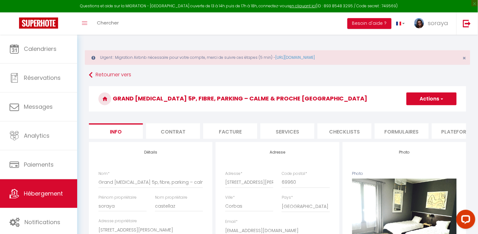
checkbox input "false"
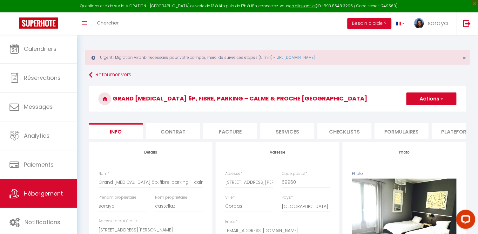
checkbox input "false"
click at [446, 130] on li "Plateformes" at bounding box center [459, 131] width 54 height 16
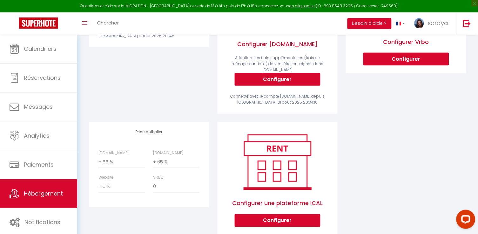
scroll to position [187, 0]
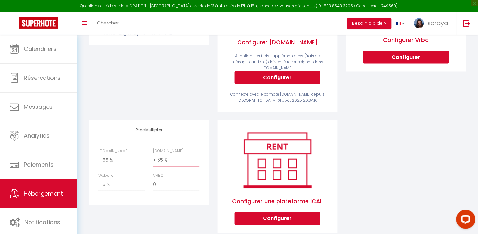
select select "+ 60 %"
select select "+ 50 %"
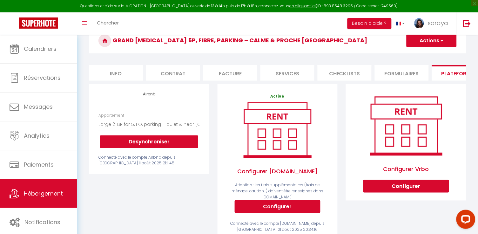
scroll to position [55, 0]
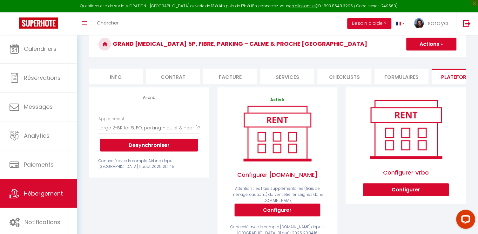
click at [441, 44] on span "button" at bounding box center [442, 44] width 4 height 6
click at [425, 58] on link "Enregistrer" at bounding box center [431, 58] width 50 height 8
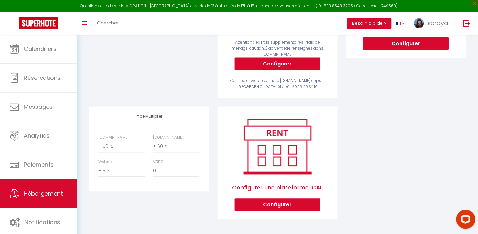
scroll to position [200, 0]
select select "+ 58 %"
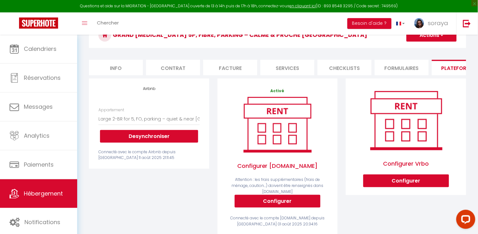
scroll to position [48, 0]
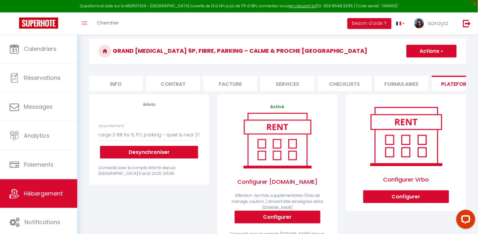
click at [443, 48] on span "button" at bounding box center [442, 51] width 4 height 6
click at [422, 63] on link "Enregistrer" at bounding box center [431, 65] width 50 height 8
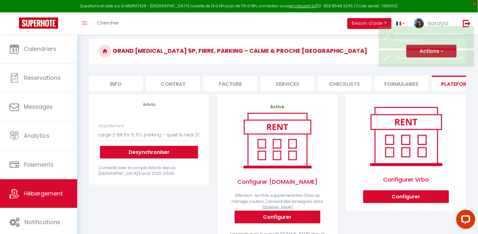
scroll to position [35, 0]
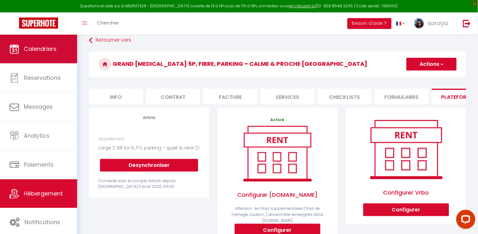
click at [40, 46] on span "Calendriers" at bounding box center [40, 49] width 33 height 8
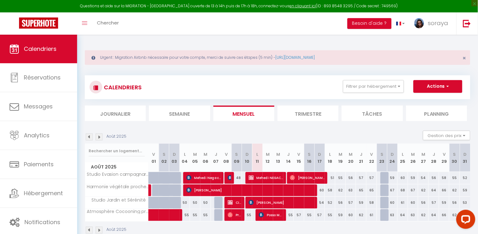
click at [266, 216] on span "Posso Marcel" at bounding box center [271, 215] width 24 height 12
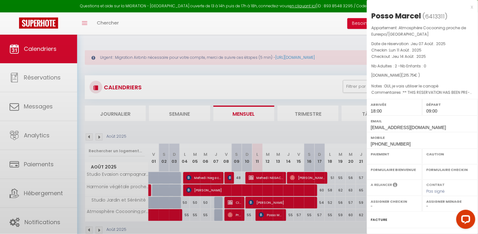
select select "OK"
select select "1"
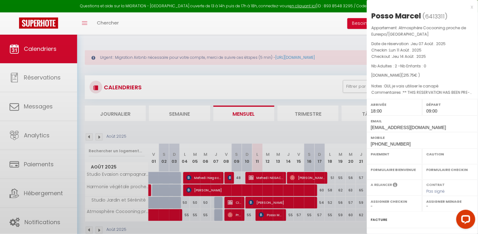
select select
select select "19128"
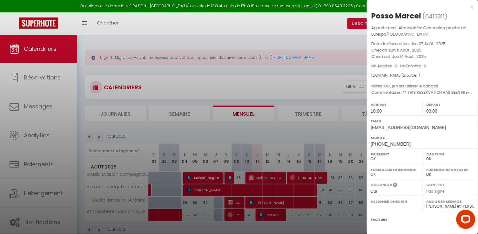
click at [175, 69] on div at bounding box center [239, 117] width 478 height 234
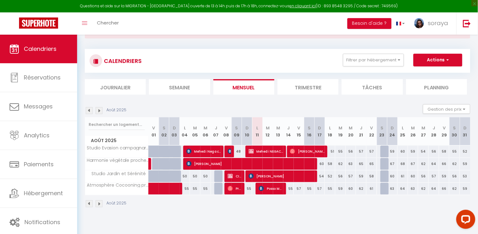
scroll to position [28, 0]
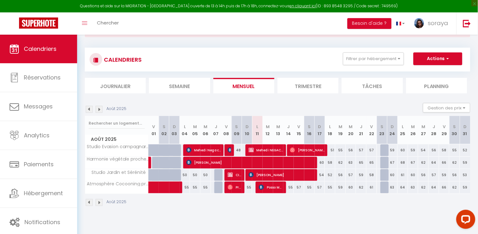
click at [266, 159] on span "[PERSON_NAME]" at bounding box center [251, 162] width 129 height 12
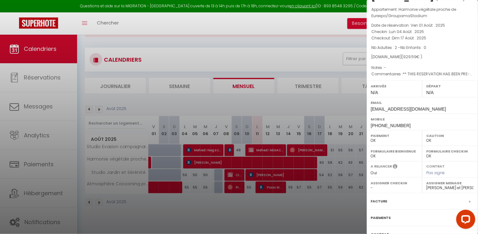
scroll to position [20, 0]
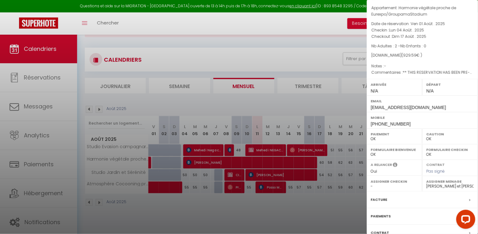
click at [333, 25] on div at bounding box center [239, 117] width 478 height 234
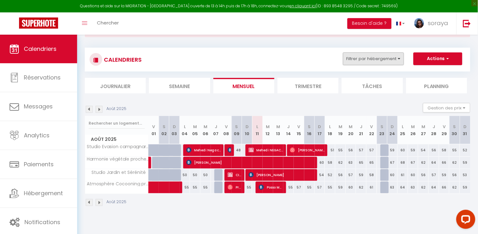
click at [355, 58] on button "Filtrer par hébergement" at bounding box center [373, 58] width 61 height 13
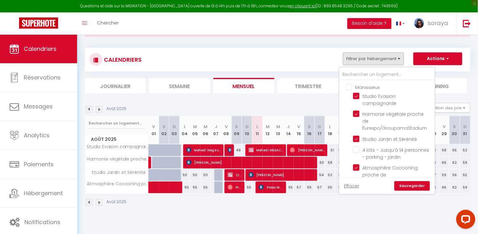
click at [352, 86] on input "Manissieux" at bounding box center [393, 87] width 95 height 6
checkbox input "true"
checkbox input "false"
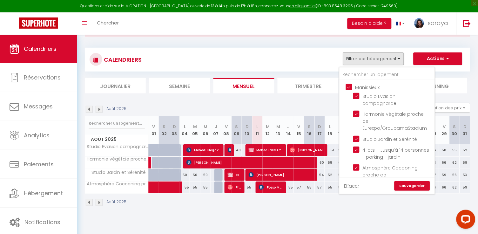
checkbox input "false"
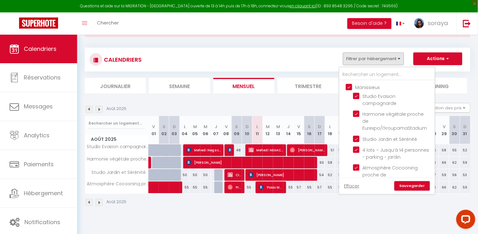
checkbox input "false"
click at [351, 86] on input "Manissieux" at bounding box center [393, 87] width 95 height 6
checkbox input "false"
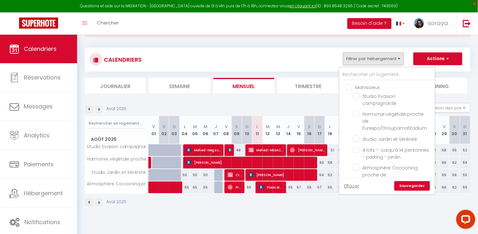
checkbox input "false"
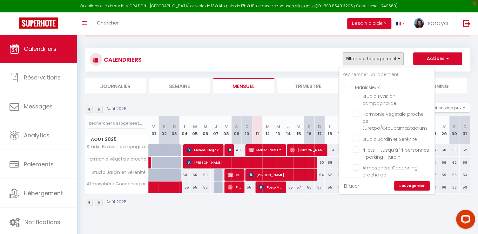
checkbox input "false"
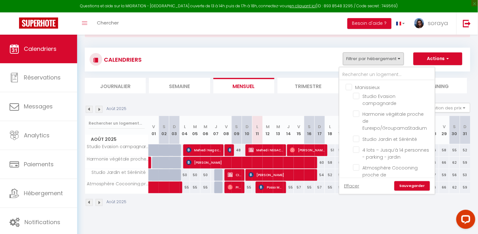
checkbox input "false"
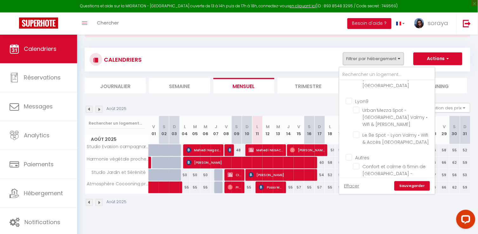
scroll to position [215, 0]
click at [361, 188] on input "Élégance rétro-chic avec terrasse proche tramway" at bounding box center [392, 191] width 79 height 6
checkbox input "true"
checkbox input "false"
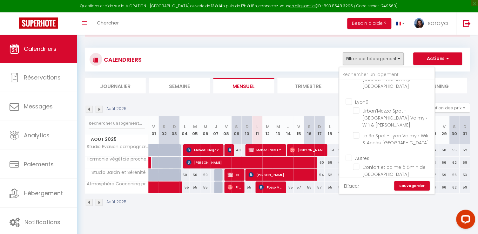
checkbox input "false"
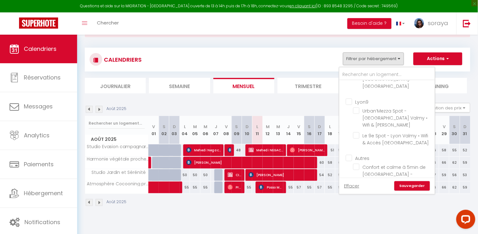
checkbox input "false"
click at [404, 183] on link "Sauvegarder" at bounding box center [413, 186] width 36 height 10
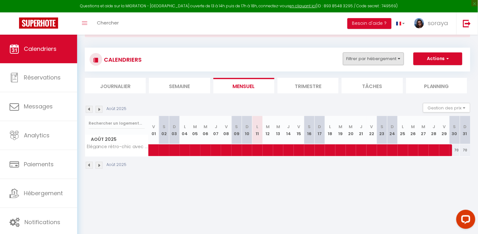
click at [397, 58] on button "Filtrer par hébergement" at bounding box center [373, 58] width 61 height 13
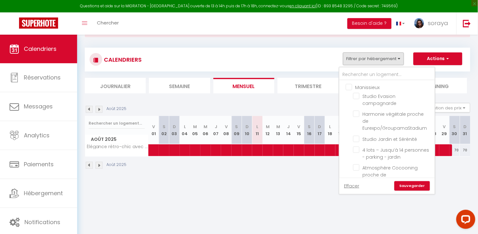
click at [304, 103] on div "Août 2025 Gestion des prix Nb Nuits minimum Règles Disponibilité" at bounding box center [278, 109] width 386 height 13
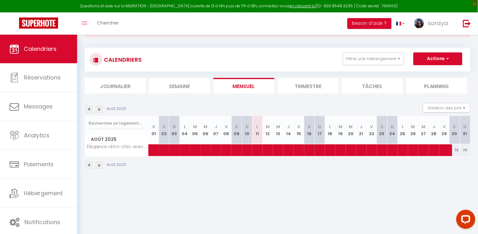
click at [313, 86] on li "Trimestre" at bounding box center [308, 86] width 61 height 16
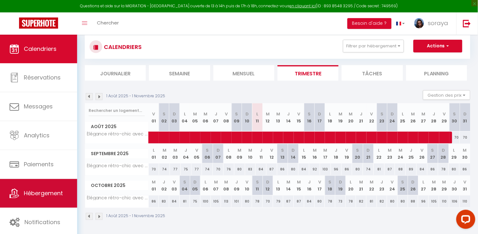
scroll to position [40, 0]
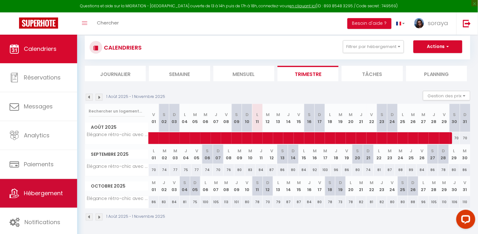
click at [36, 194] on span "Hébergement" at bounding box center [43, 193] width 39 height 8
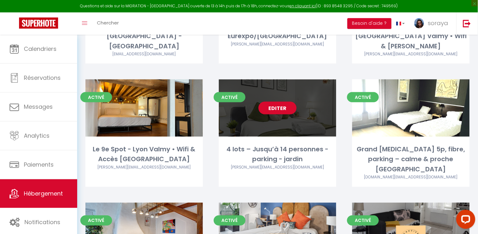
scroll to position [160, 0]
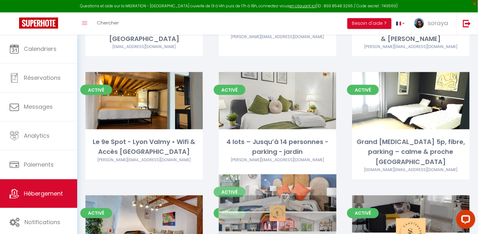
click at [272, 218] on link "Editer" at bounding box center [278, 224] width 38 height 13
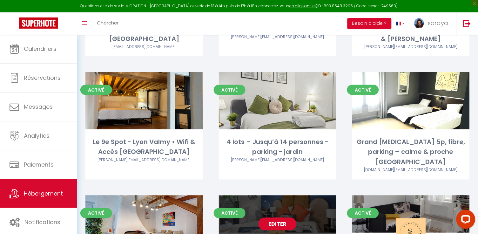
click at [283, 218] on link "Editer" at bounding box center [278, 224] width 38 height 13
select select "3"
select select "2"
select select "1"
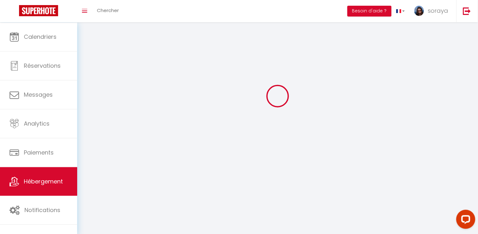
select select
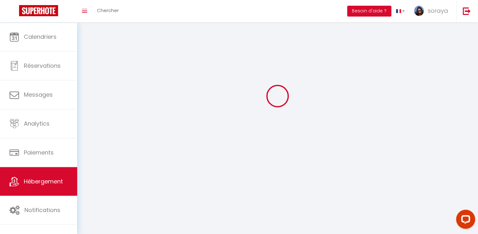
checkbox input "false"
select select
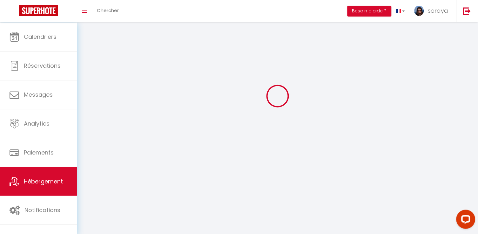
select select
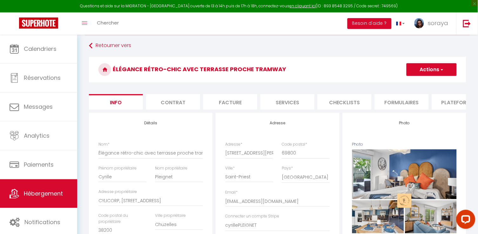
scroll to position [32, 0]
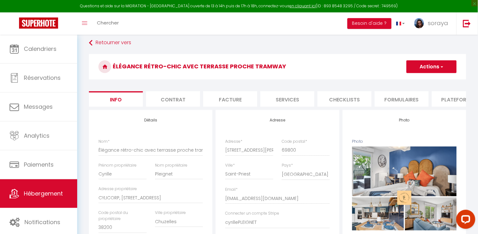
click at [448, 96] on li "Plateformes" at bounding box center [459, 99] width 54 height 16
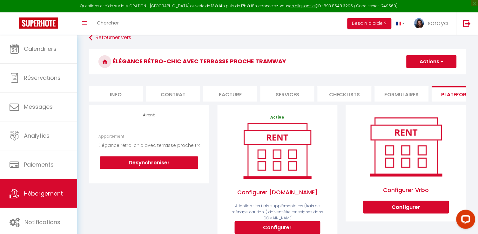
scroll to position [36, 0]
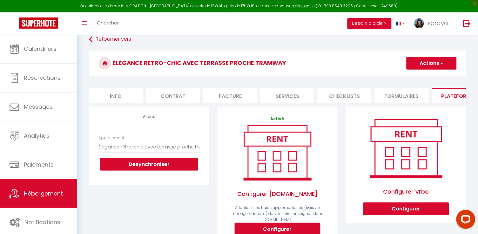
click at [427, 63] on button "Actions" at bounding box center [432, 63] width 50 height 13
click at [419, 77] on link "Enregistrer" at bounding box center [431, 77] width 50 height 8
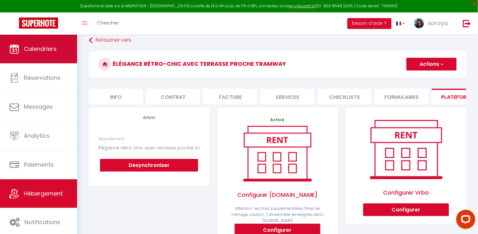
click at [46, 44] on link "Calendriers" at bounding box center [38, 49] width 77 height 29
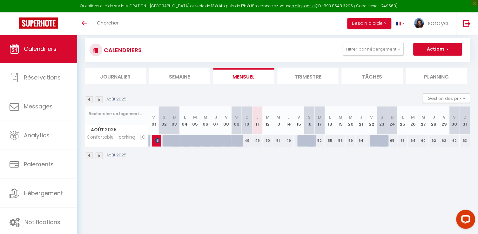
scroll to position [13, 0]
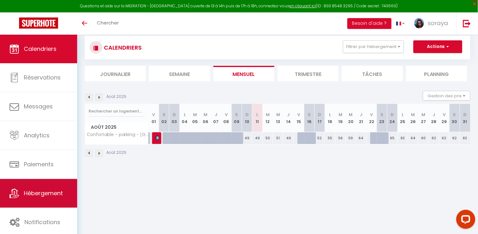
click at [32, 189] on span "Hébergement" at bounding box center [43, 193] width 39 height 8
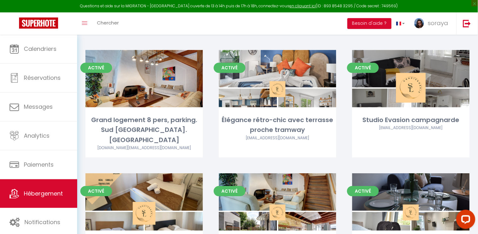
scroll to position [306, 0]
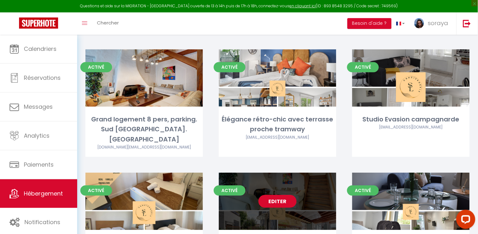
click at [276, 195] on link "Editer" at bounding box center [278, 201] width 38 height 13
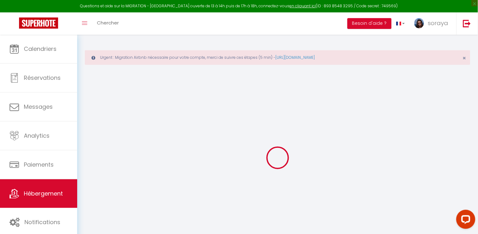
type input "Charme authentique à [GEOGRAPHIC_DATA] : 120m² de confort 6P"
type input "[PERSON_NAME]"
type input "Pelisson"
type input "[EMAIL_ADDRESS][DOMAIN_NAME]"
type input "69960"
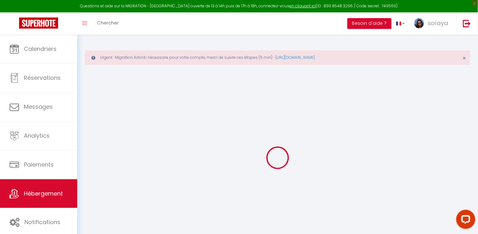
type input "Corbas"
select select "6"
select select "4"
select select "2"
select select "3"
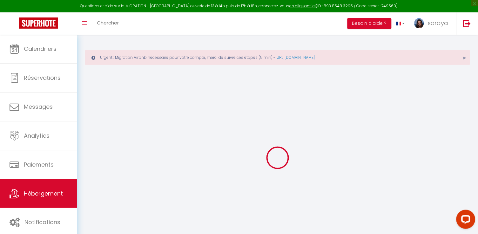
type input "75"
type input "10"
type input "59"
type input "5.5"
type input "5"
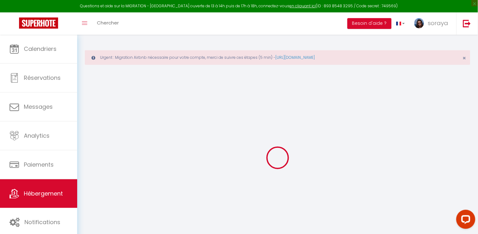
type input "300"
select select
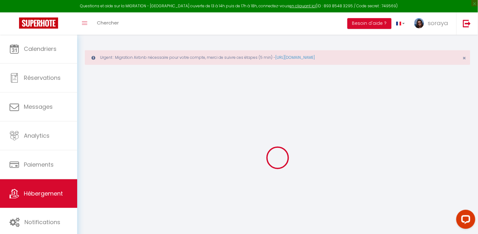
select select
type input "[STREET_ADDRESS]"
type input "69960"
type input "Corbas"
type input "[EMAIL_ADDRESS][DOMAIN_NAME]"
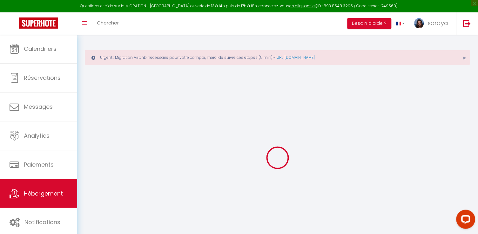
select select "7960"
checkbox input "false"
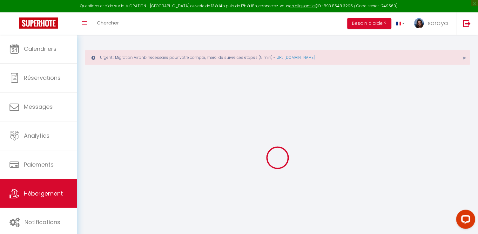
radio input "true"
type input "22"
type input "59"
type input "0"
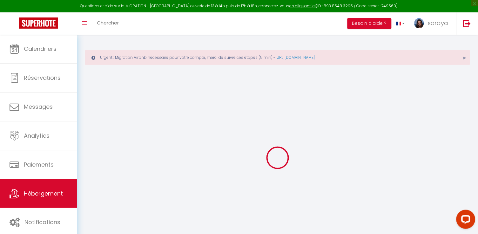
type input "0"
select select
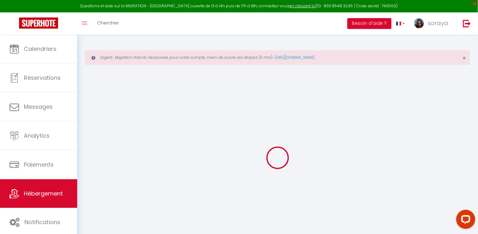
select select
checkbox input "false"
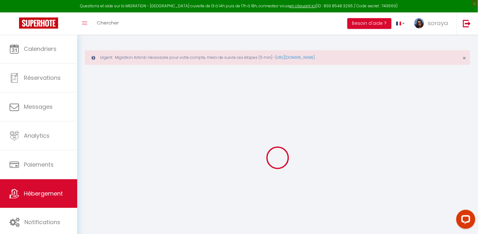
checkbox input "false"
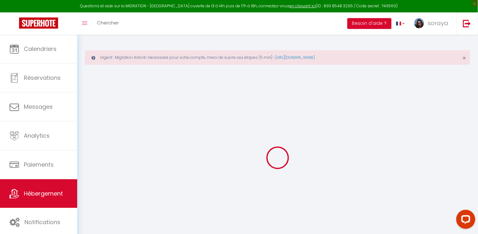
checkbox input "false"
select select "16:00"
select select "23:00"
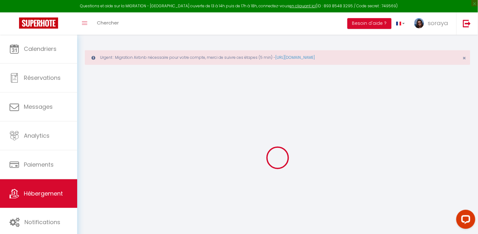
select select "11:00"
select select "15"
select select "32751"
select select "+ 22 %"
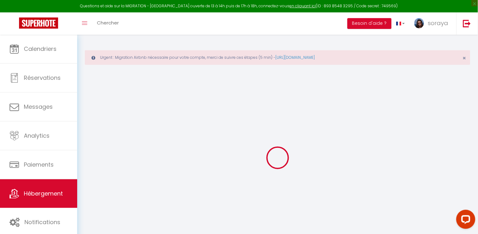
select select "+ 40 %"
select select "+ 5 %"
checkbox input "false"
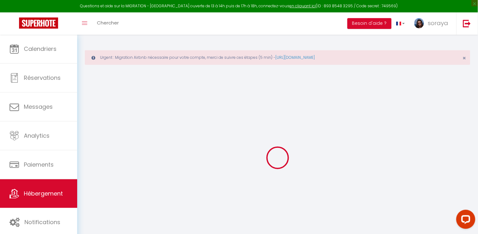
checkbox input "false"
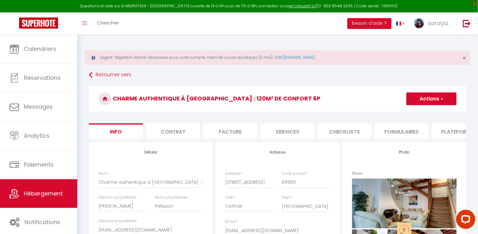
click at [448, 136] on li "Plateformes" at bounding box center [459, 131] width 54 height 16
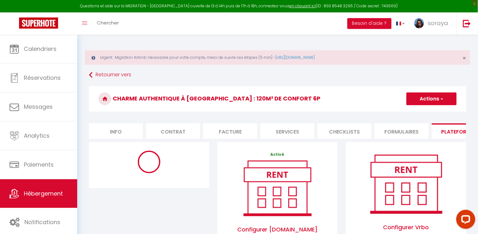
select select "11185-1107194038023337565"
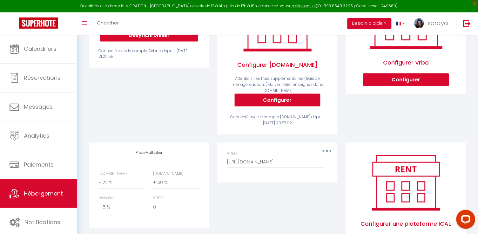
scroll to position [168, 0]
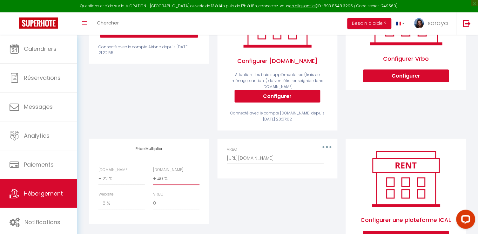
select select "+ 45 %"
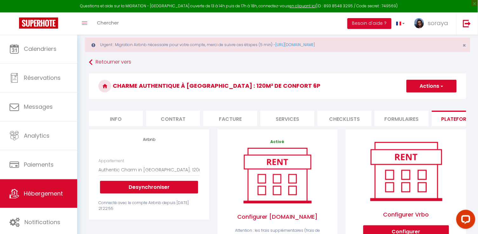
scroll to position [2, 0]
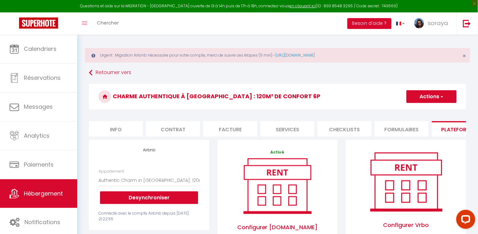
click at [427, 97] on button "Actions" at bounding box center [432, 96] width 50 height 13
click at [424, 110] on link "Enregistrer" at bounding box center [431, 110] width 50 height 8
click at [47, 194] on span "Hébergement" at bounding box center [43, 193] width 39 height 8
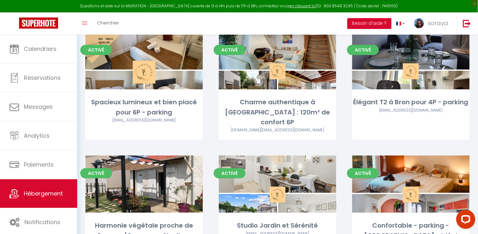
scroll to position [446, 0]
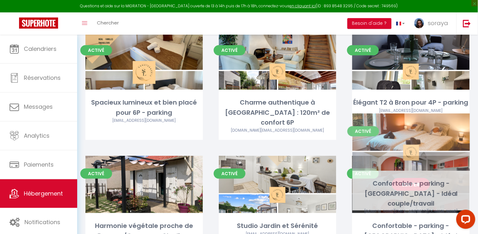
click at [401, 178] on link "Editer" at bounding box center [411, 184] width 38 height 13
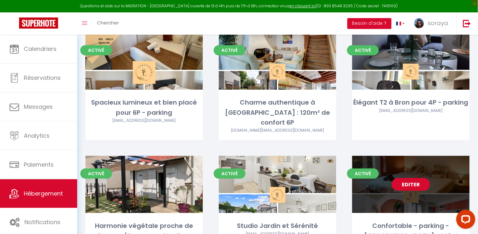
click at [409, 178] on link "Editer" at bounding box center [411, 184] width 38 height 13
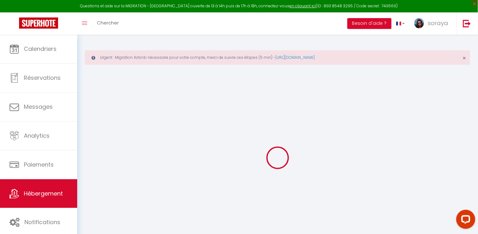
type input "Confortable - parking - [GEOGRAPHIC_DATA] - Idéal couple/travail"
type input "[PERSON_NAME]"
type input "Pelisson"
type input "[EMAIL_ADDRESS][DOMAIN_NAME]"
type input "69960"
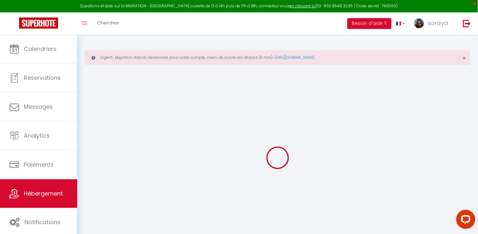
type input "Corbas"
select select "2"
type input "49"
type input "39"
type input "5.5"
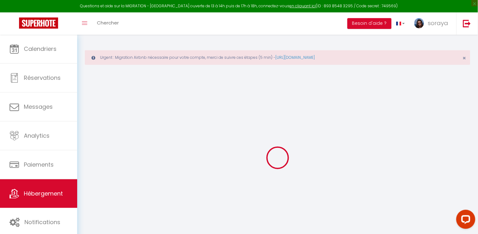
type input "5"
type input "300"
select select
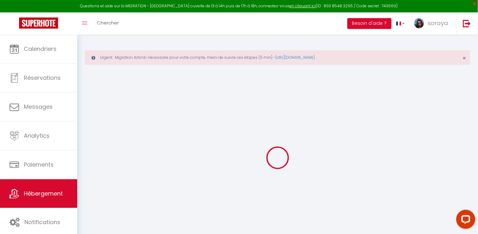
select select
type input "[STREET_ADDRESS]"
type input "69960"
type input "Corbas"
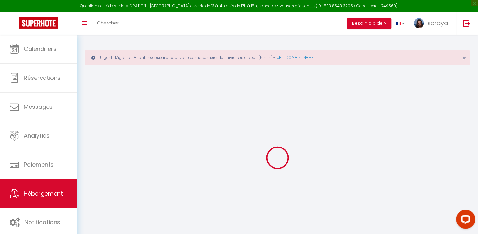
type input "[EMAIL_ADDRESS][DOMAIN_NAME]"
select select "7960"
checkbox input "false"
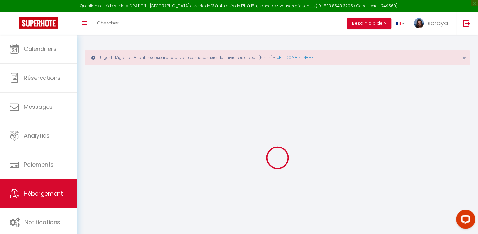
checkbox input "false"
radio input "true"
type input "23"
type input "39"
type input "0"
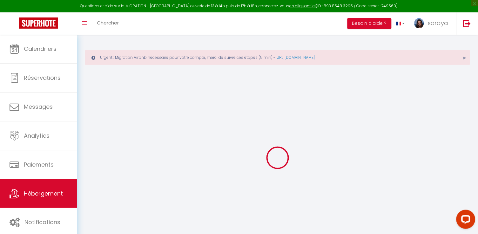
type input "0"
select select "32751"
select select
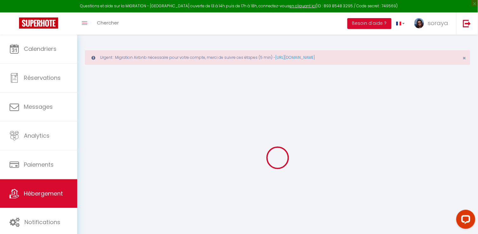
select select
checkbox input "false"
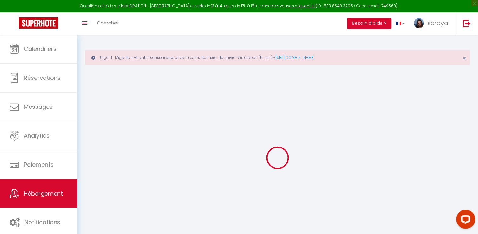
checkbox input "false"
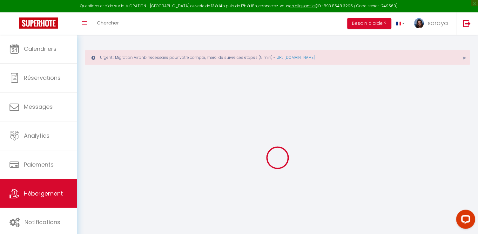
checkbox input "false"
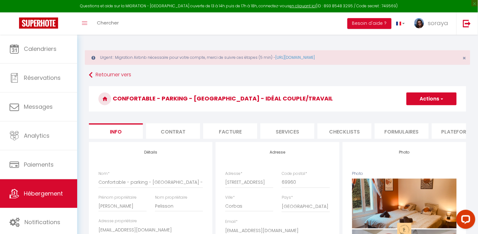
checkbox input "false"
select select "11185-1309523620990321117"
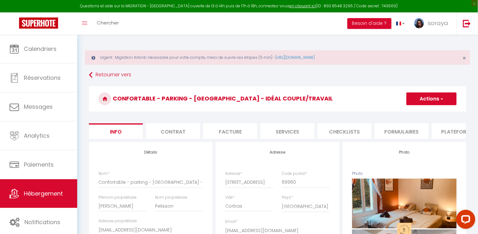
click at [451, 130] on li "Plateformes" at bounding box center [459, 131] width 54 height 16
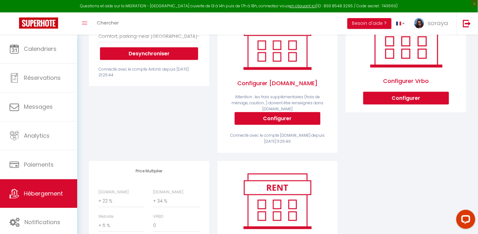
scroll to position [158, 0]
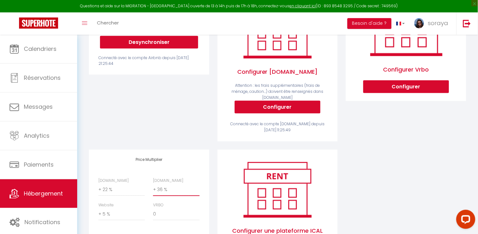
select select "+ 40 %"
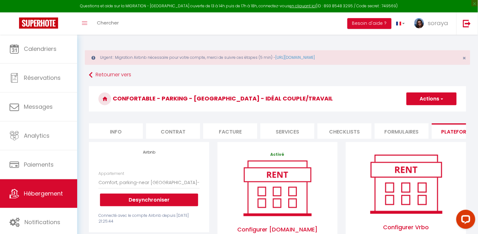
scroll to position [0, 0]
click at [437, 100] on button "Actions" at bounding box center [432, 98] width 50 height 13
click at [426, 112] on link "Enregistrer" at bounding box center [431, 113] width 50 height 8
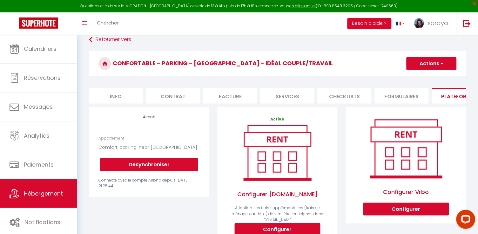
scroll to position [36, 0]
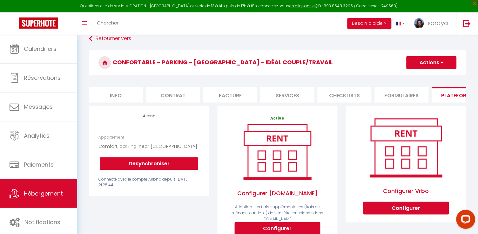
click at [44, 191] on span "Hébergement" at bounding box center [43, 193] width 39 height 8
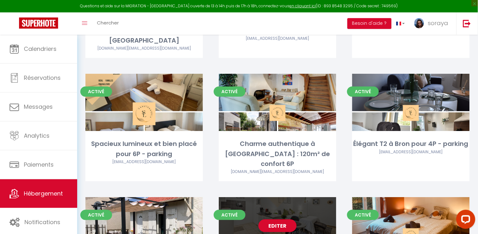
scroll to position [396, 0]
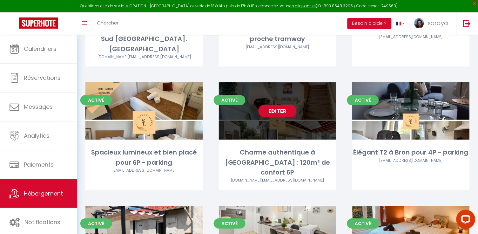
click at [280, 105] on link "Editer" at bounding box center [278, 111] width 38 height 13
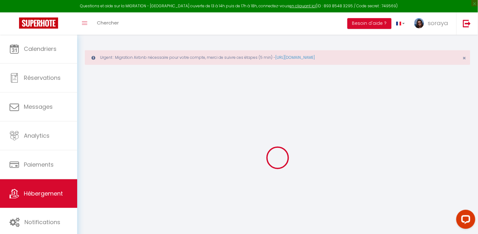
select select "+ 22 %"
select select "+ 45 %"
select select "+ 5 %"
checkbox input "false"
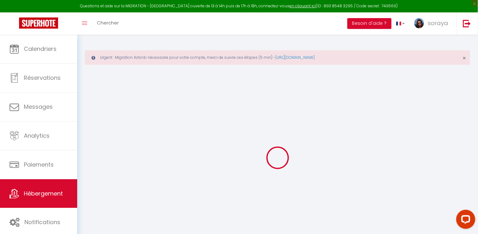
checkbox input "false"
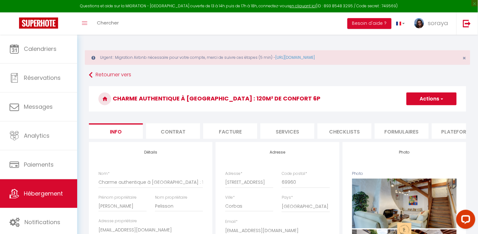
click at [452, 135] on li "Plateformes" at bounding box center [459, 131] width 54 height 16
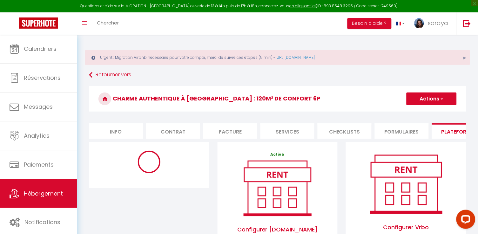
select select "11185-1107194038023337565"
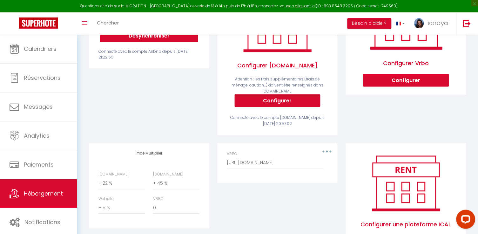
scroll to position [166, 0]
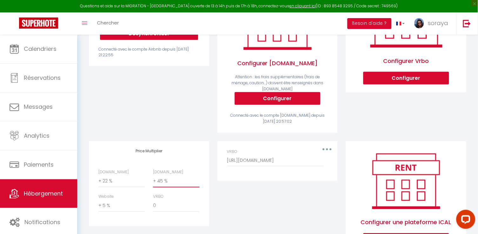
select select "+ 43 %"
select select "365"
select select "EUR"
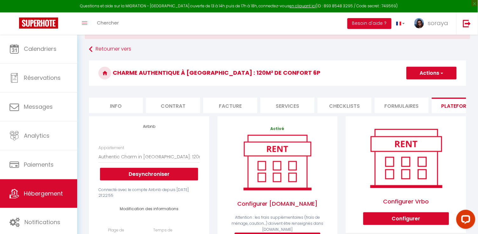
scroll to position [8, 0]
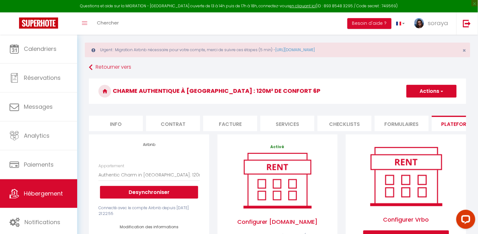
click at [429, 90] on button "Actions" at bounding box center [432, 91] width 50 height 13
click at [420, 103] on link "Enregistrer" at bounding box center [431, 105] width 50 height 8
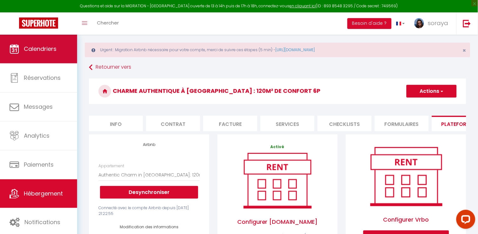
click at [41, 54] on link "Calendriers" at bounding box center [38, 49] width 77 height 29
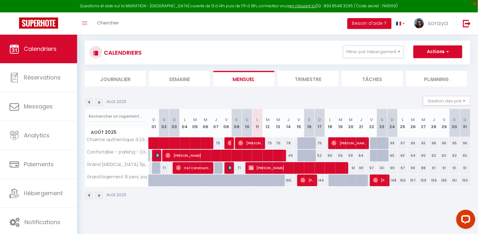
scroll to position [35, 0]
click at [376, 55] on button "Filtrer par hébergement" at bounding box center [373, 51] width 61 height 13
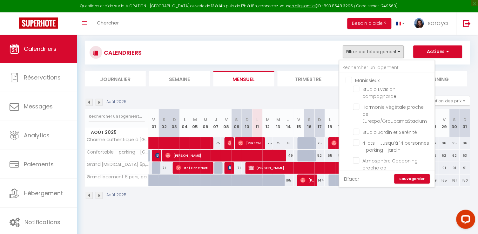
click at [352, 80] on input "Manissieux" at bounding box center [393, 80] width 95 height 6
checkbox input "true"
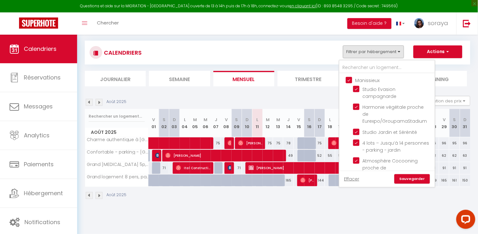
checkbox input "true"
checkbox input "false"
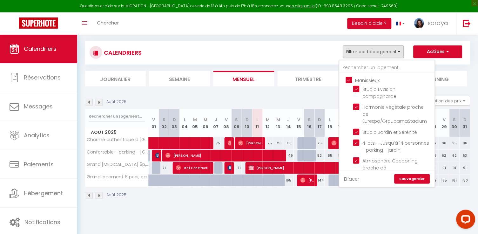
checkbox input "false"
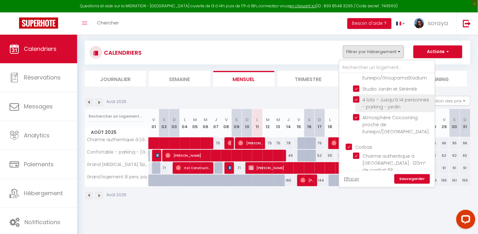
scroll to position [44, 0]
click at [349, 143] on input "Corbas" at bounding box center [393, 146] width 95 height 6
checkbox input "false"
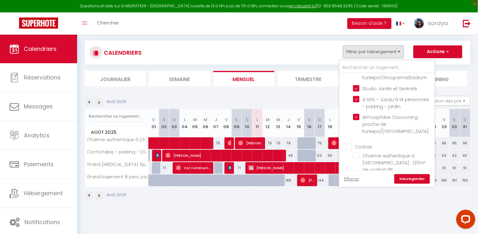
checkbox input "false"
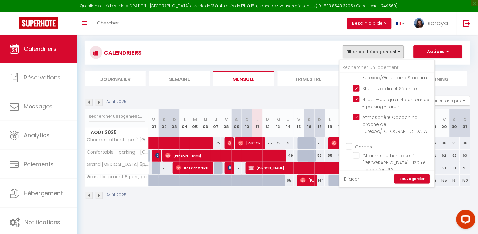
checkbox input "false"
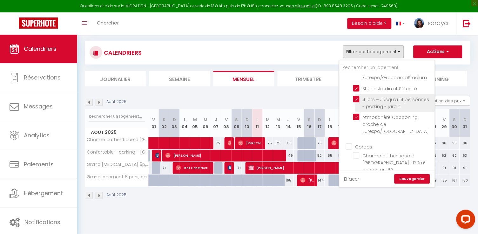
click at [361, 96] on input "4 lots – Jusqu’à 14 personnes - parking - jardin" at bounding box center [392, 99] width 79 height 6
checkbox input "false"
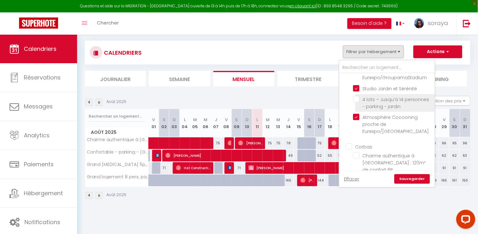
checkbox input "false"
click at [426, 179] on link "Sauvegarder" at bounding box center [413, 179] width 36 height 10
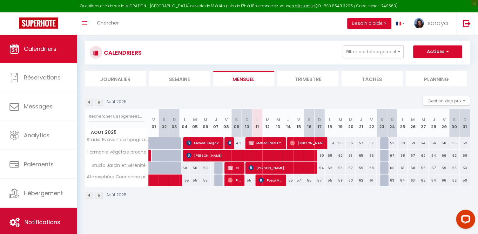
scroll to position [35, 0]
click at [39, 220] on span "Notifications" at bounding box center [42, 222] width 36 height 8
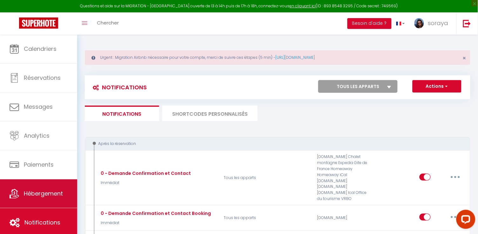
click at [45, 190] on span "Hébergement" at bounding box center [43, 193] width 39 height 8
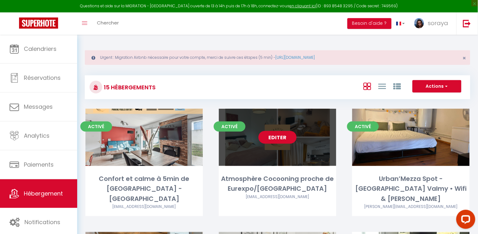
click at [285, 140] on link "Editer" at bounding box center [278, 137] width 38 height 13
select select "3"
select select "2"
select select "1"
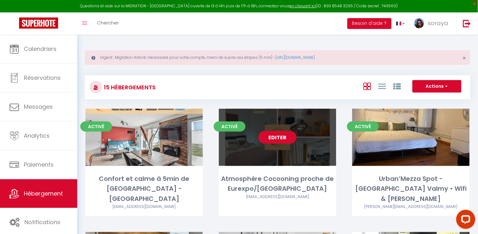
select select
select select "28"
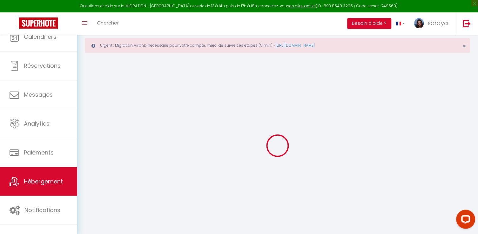
select select
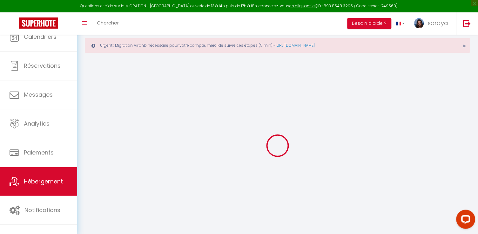
select select
checkbox input "false"
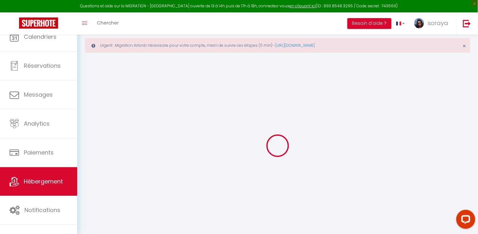
select select
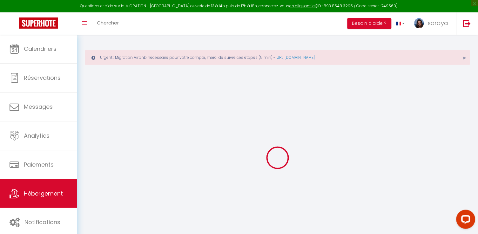
select select
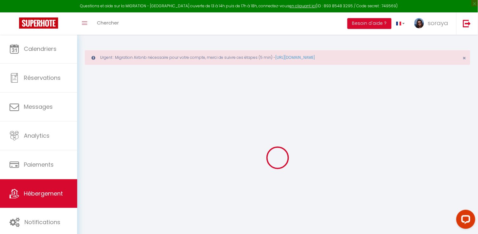
select select
checkbox input "false"
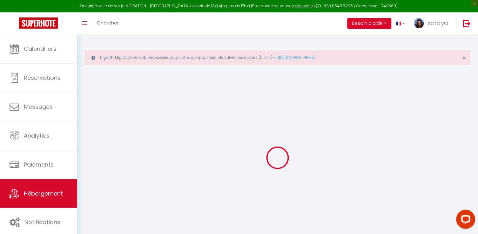
select select
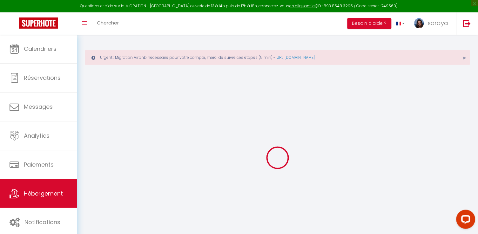
select select
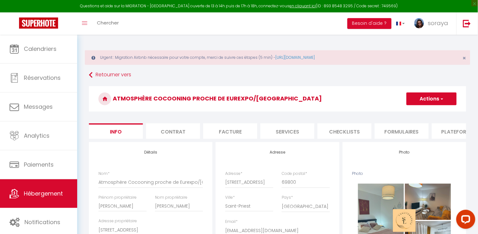
click at [445, 132] on li "Plateformes" at bounding box center [459, 131] width 54 height 16
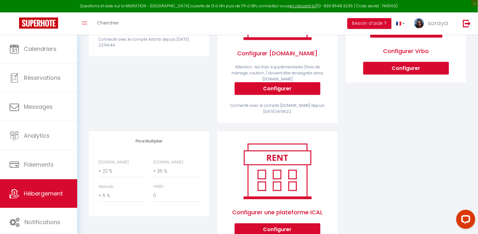
scroll to position [177, 0]
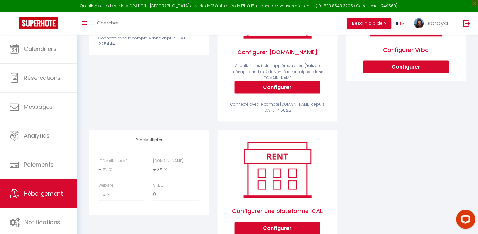
click at [52, 192] on span "Hébergement" at bounding box center [43, 193] width 39 height 8
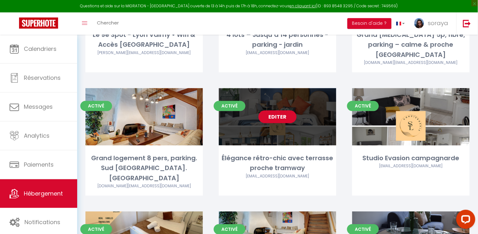
scroll to position [270, 0]
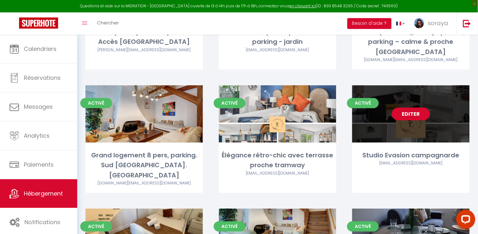
click at [410, 108] on link "Editer" at bounding box center [411, 114] width 38 height 13
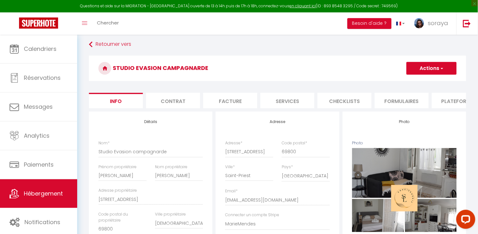
scroll to position [5, 0]
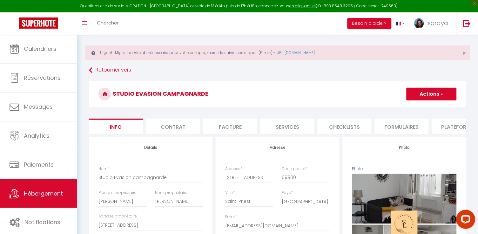
click at [450, 121] on li "Plateformes" at bounding box center [459, 127] width 54 height 16
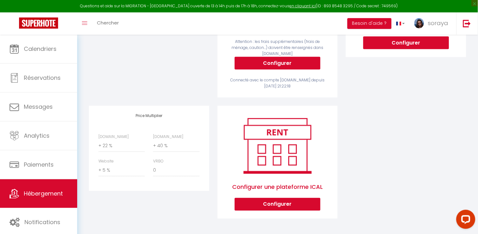
scroll to position [200, 0]
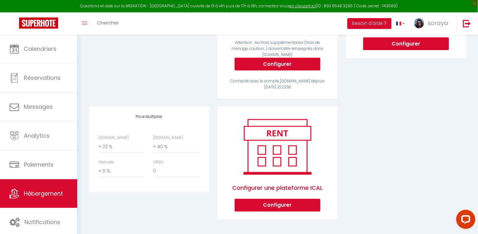
click at [56, 194] on span "Hébergement" at bounding box center [43, 193] width 39 height 8
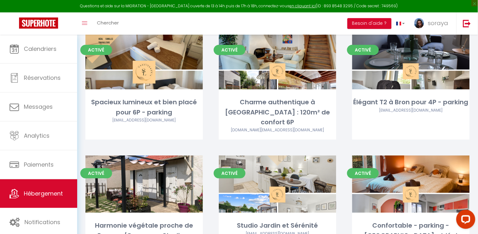
scroll to position [446, 0]
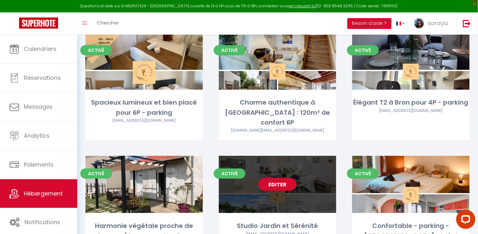
click at [274, 178] on link "Editer" at bounding box center [278, 184] width 38 height 13
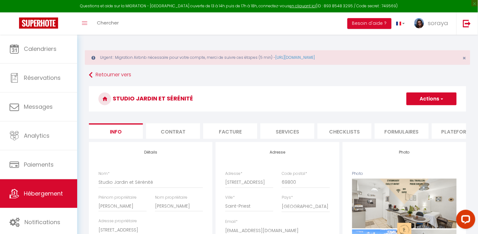
click at [455, 129] on li "Plateformes" at bounding box center [459, 131] width 54 height 16
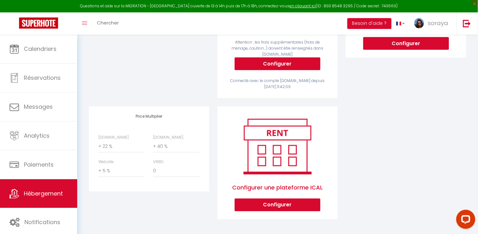
scroll to position [200, 0]
click at [54, 187] on link "Hébergement" at bounding box center [38, 193] width 77 height 29
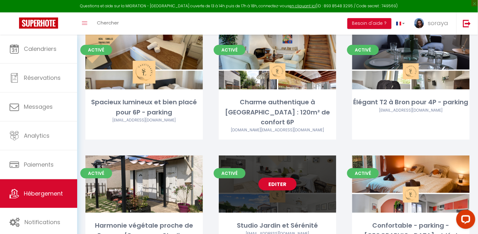
scroll to position [446, 0]
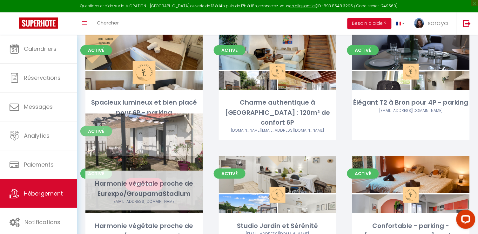
click at [144, 178] on link "Editer" at bounding box center [144, 184] width 38 height 13
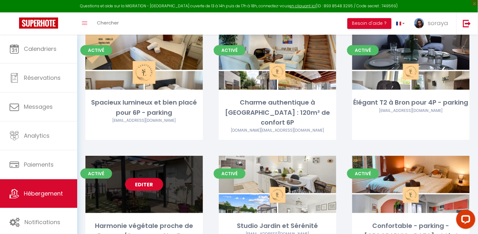
click at [145, 178] on link "Editer" at bounding box center [144, 184] width 38 height 13
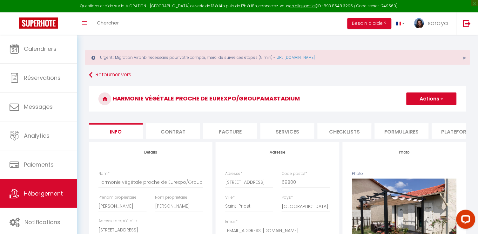
click at [459, 130] on li "Plateformes" at bounding box center [459, 131] width 54 height 16
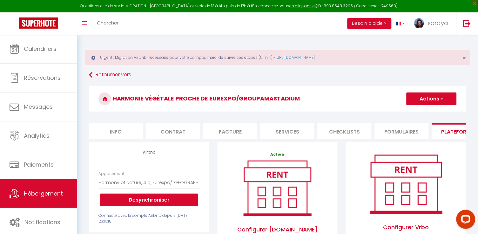
click at [422, 100] on button "Actions" at bounding box center [432, 98] width 50 height 13
click at [420, 113] on link "Enregistrer" at bounding box center [431, 113] width 50 height 8
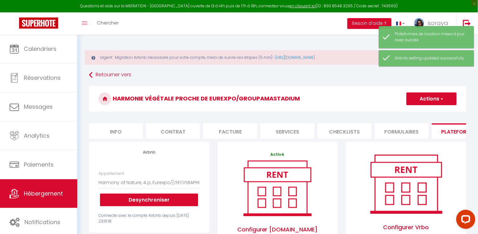
click at [55, 192] on span "Hébergement" at bounding box center [43, 193] width 39 height 8
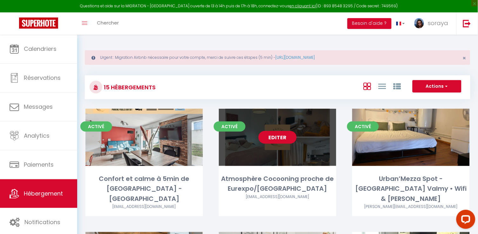
click at [277, 134] on link "Editer" at bounding box center [278, 137] width 38 height 13
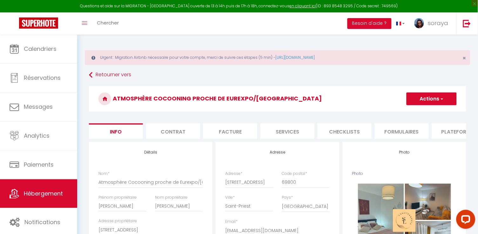
click at [457, 128] on li "Plateformes" at bounding box center [459, 131] width 54 height 16
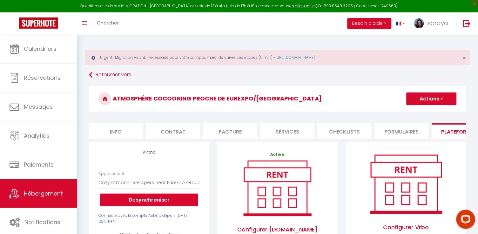
click at [426, 96] on button "Actions" at bounding box center [432, 98] width 50 height 13
click at [421, 109] on link "Enregistrer" at bounding box center [431, 113] width 50 height 8
click at [48, 198] on link "Hébergement" at bounding box center [38, 193] width 77 height 29
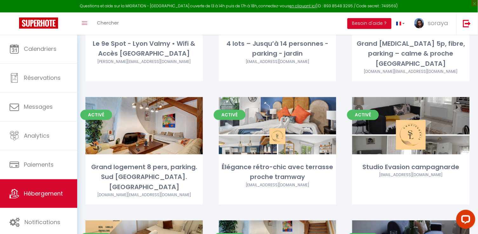
scroll to position [266, 0]
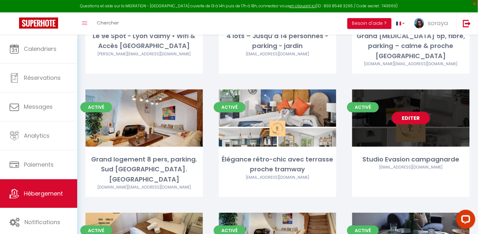
click at [406, 112] on link "Editer" at bounding box center [411, 118] width 38 height 13
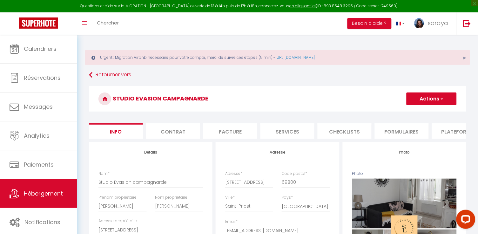
click at [450, 134] on li "Plateformes" at bounding box center [459, 131] width 54 height 16
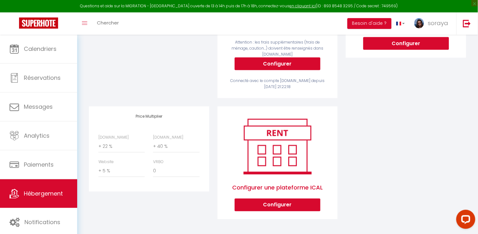
scroll to position [200, 0]
click at [63, 188] on link "Hébergement" at bounding box center [38, 193] width 77 height 29
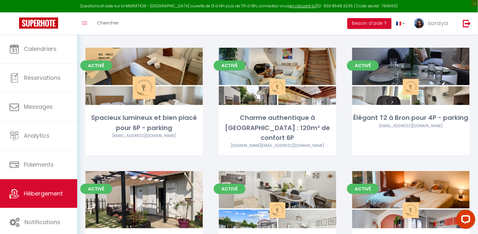
scroll to position [432, 0]
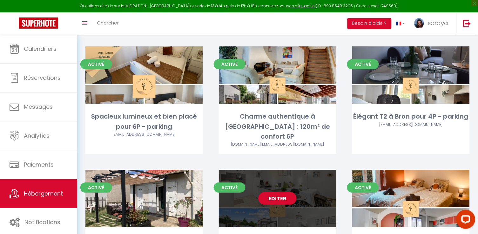
click at [278, 192] on link "Editer" at bounding box center [278, 198] width 38 height 13
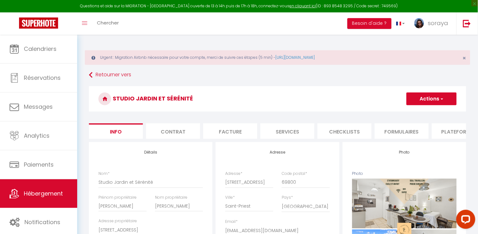
click at [449, 133] on li "Plateformes" at bounding box center [459, 131] width 54 height 16
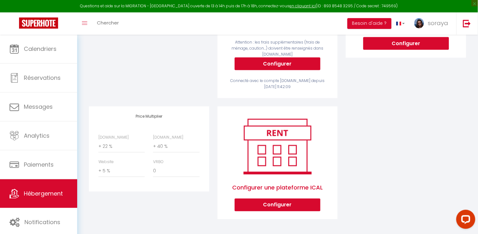
scroll to position [200, 0]
click at [63, 192] on span "Hébergement" at bounding box center [43, 193] width 39 height 8
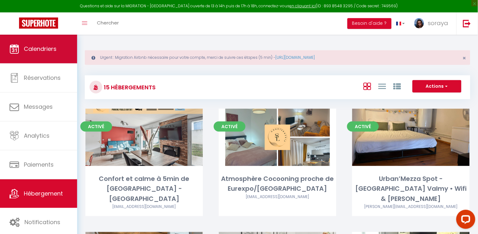
click at [55, 52] on span "Calendriers" at bounding box center [40, 49] width 33 height 8
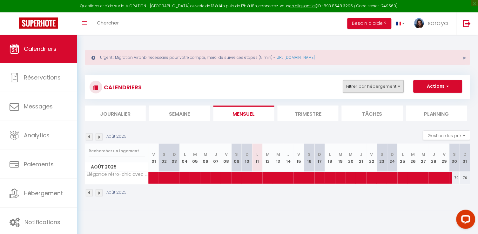
click at [384, 88] on button "Filtrer par hébergement" at bounding box center [373, 86] width 61 height 13
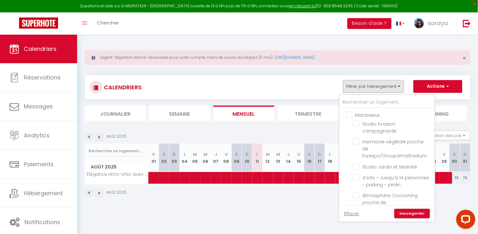
click at [349, 114] on input "Manissieux" at bounding box center [393, 114] width 95 height 6
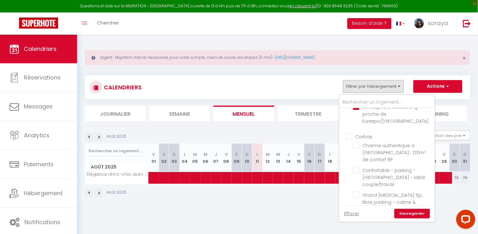
scroll to position [60, 0]
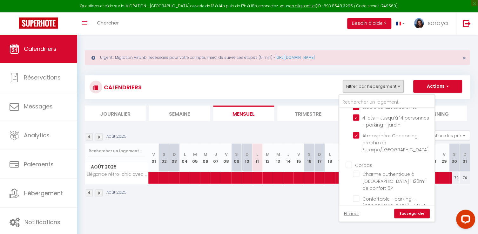
click at [352, 161] on input "Corbas" at bounding box center [393, 164] width 95 height 6
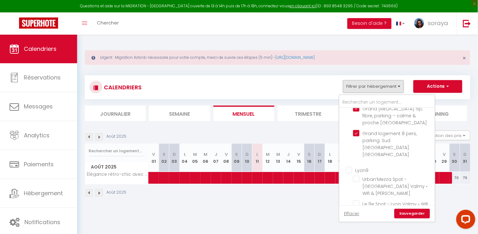
scroll to position [184, 0]
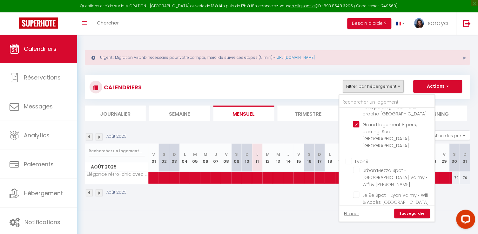
click at [352, 157] on input "Lyon9" at bounding box center [393, 160] width 95 height 6
click at [351, 214] on input "Autres" at bounding box center [393, 217] width 95 height 6
click at [402, 209] on link "Sauvegarder" at bounding box center [413, 214] width 36 height 10
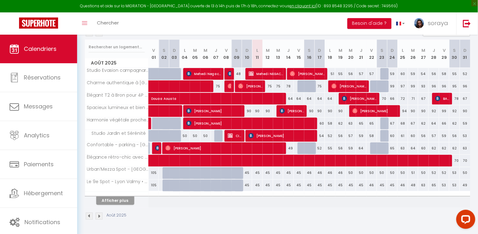
scroll to position [104, 0]
click at [131, 198] on button "Afficher plus" at bounding box center [115, 200] width 38 height 9
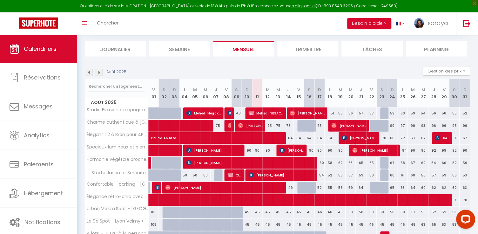
scroll to position [56, 0]
